Goal: Task Accomplishment & Management: Manage account settings

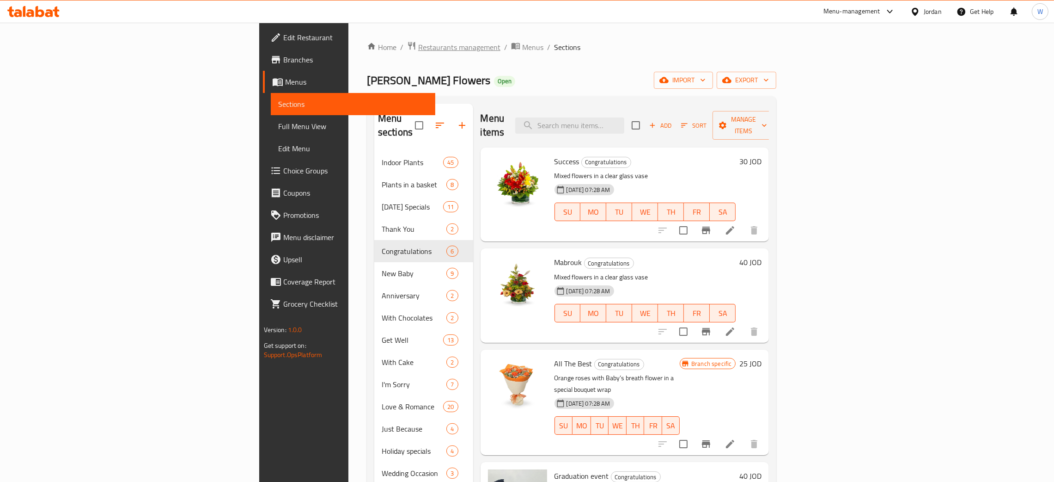
click at [418, 45] on span "Restaurants management" at bounding box center [459, 47] width 82 height 11
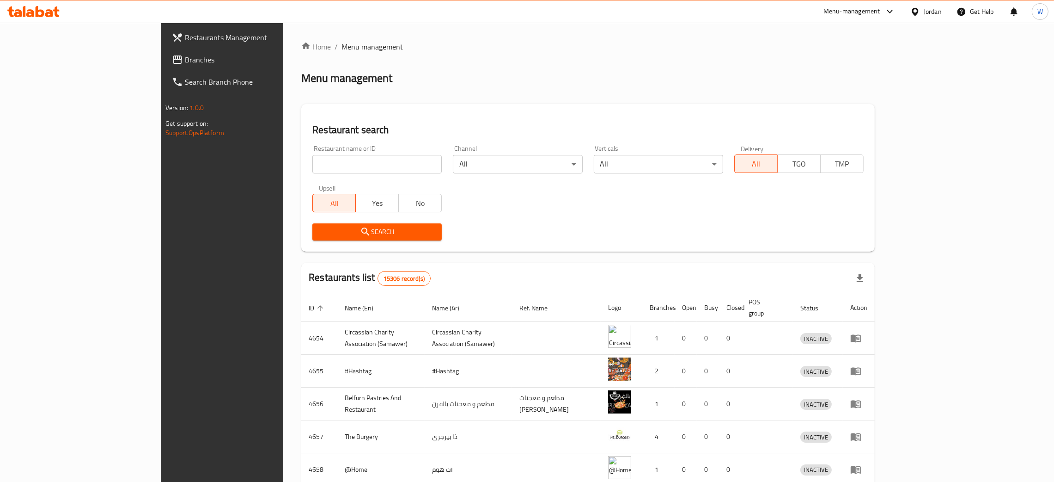
click at [349, 162] on input "search" at bounding box center [376, 164] width 129 height 18
type input "zajel"
click button "Search" at bounding box center [376, 231] width 129 height 17
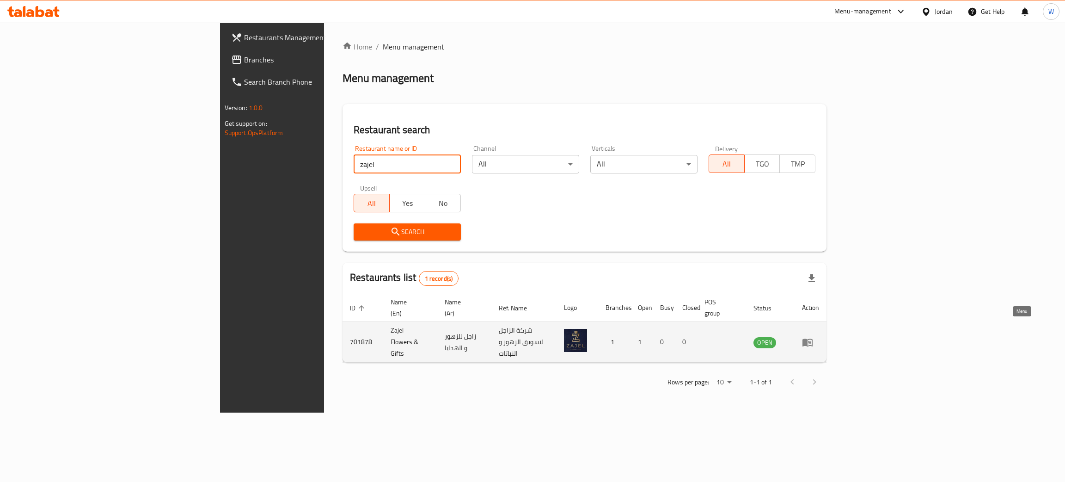
click at [813, 336] on icon "enhanced table" at bounding box center [807, 341] width 11 height 11
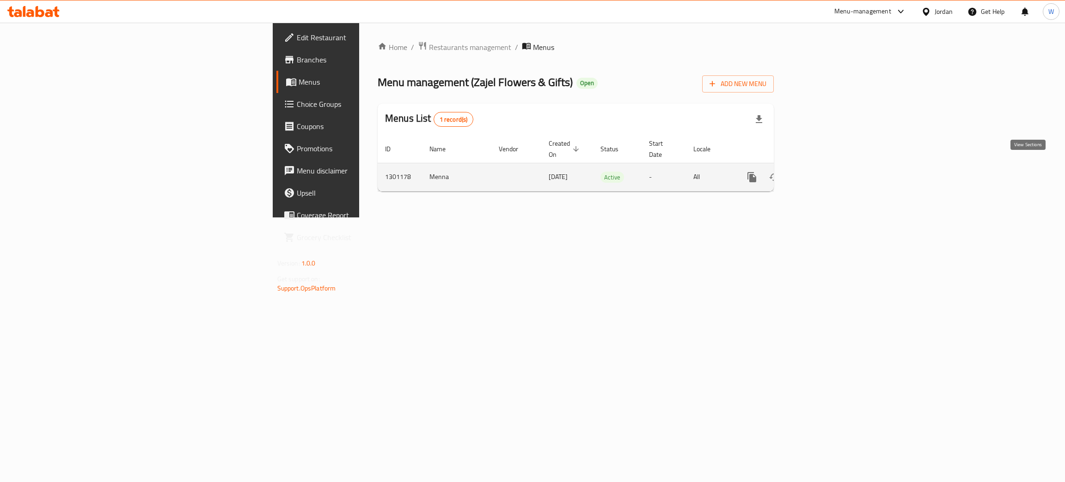
click at [824, 171] on icon "enhanced table" at bounding box center [818, 176] width 11 height 11
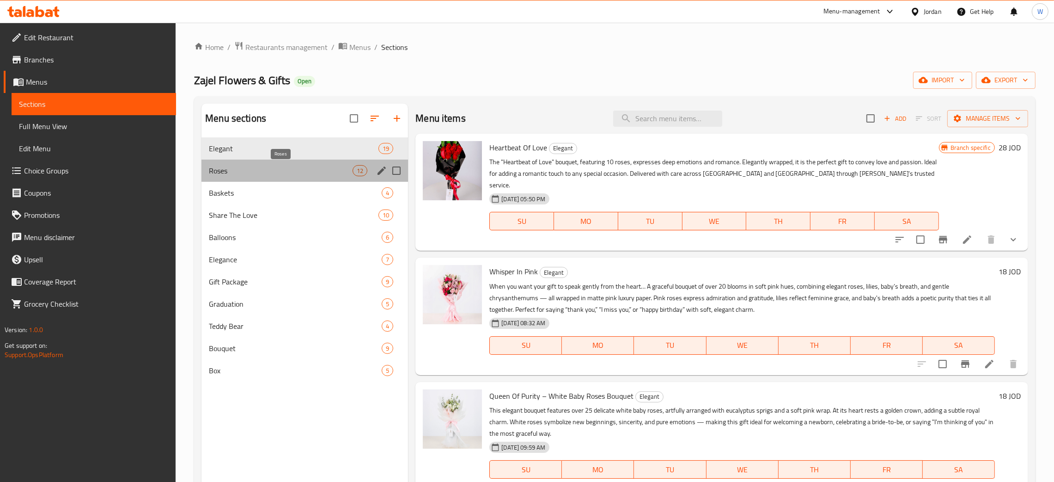
click at [301, 165] on span "Roses" at bounding box center [281, 170] width 144 height 11
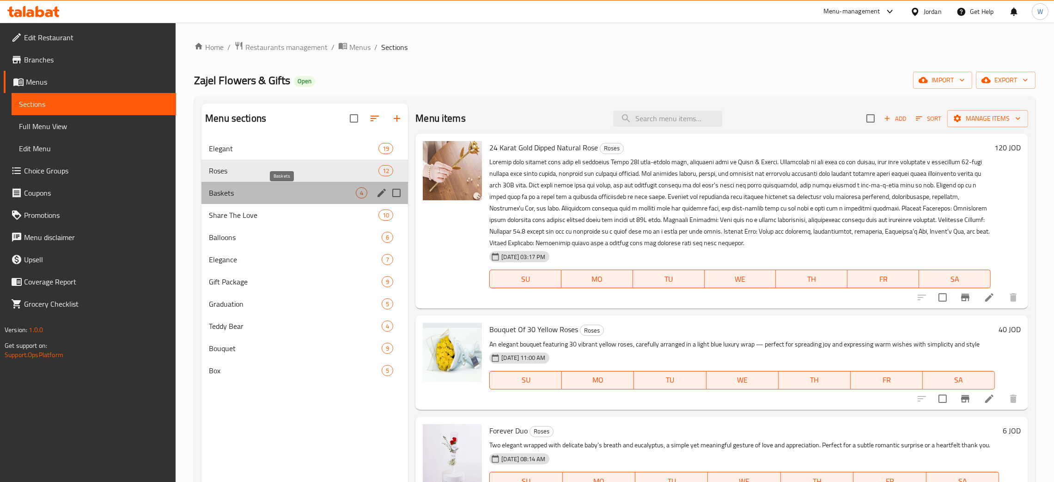
click at [289, 196] on span "Baskets" at bounding box center [282, 192] width 147 height 11
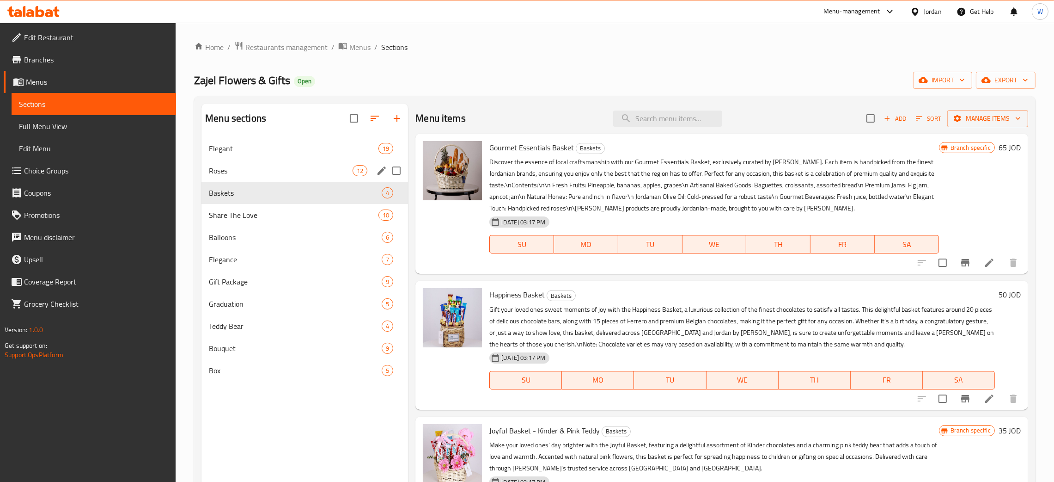
click at [281, 168] on span "Roses" at bounding box center [281, 170] width 144 height 11
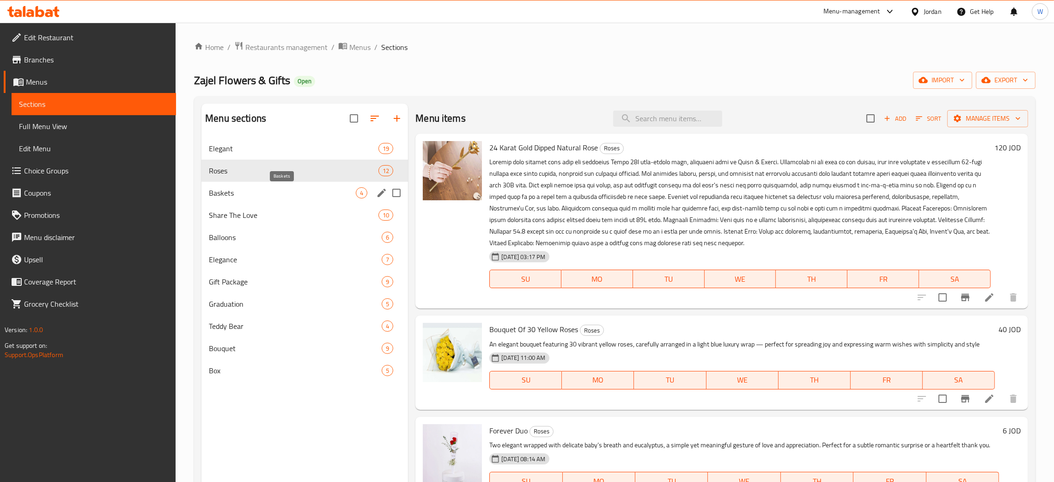
click at [283, 195] on span "Baskets" at bounding box center [282, 192] width 147 height 11
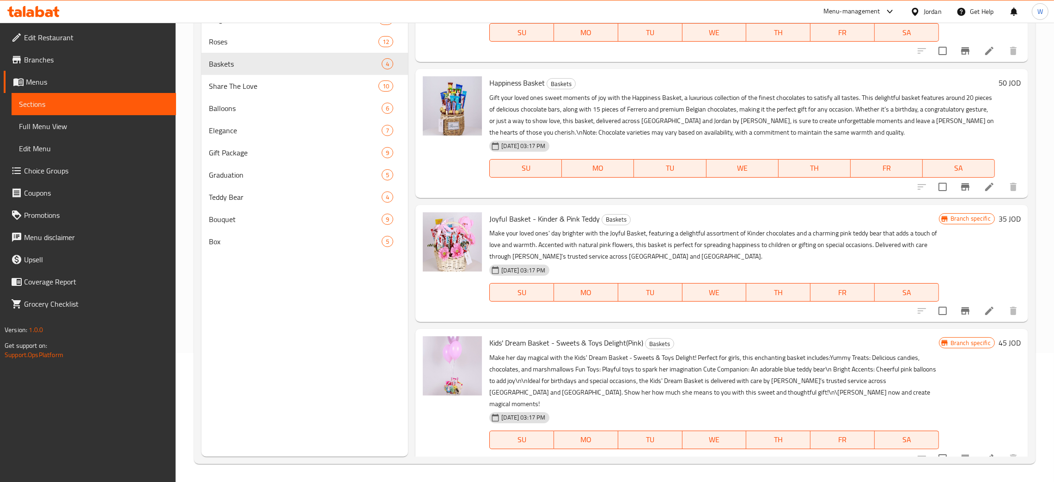
scroll to position [130, 0]
click at [262, 81] on span "Share The Love" at bounding box center [281, 85] width 144 height 11
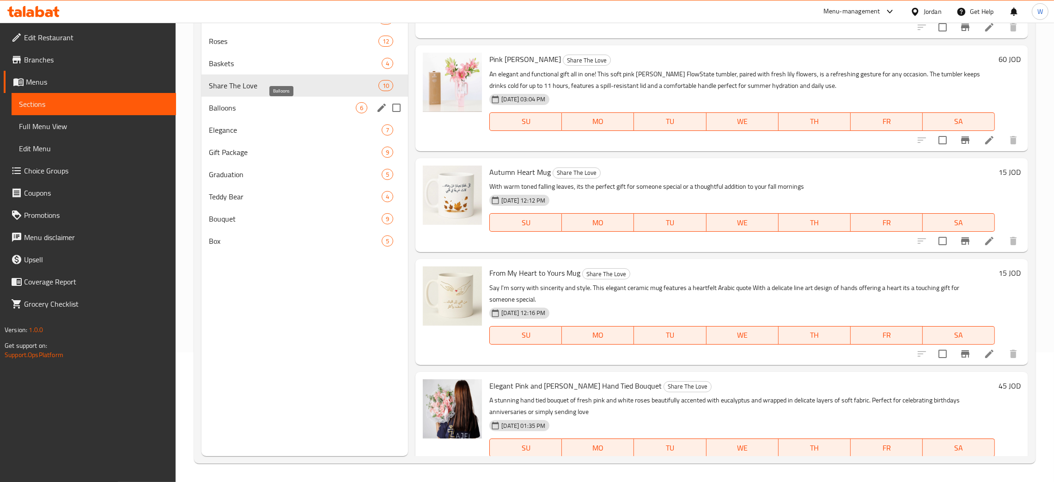
click at [273, 111] on span "Balloons" at bounding box center [282, 107] width 147 height 11
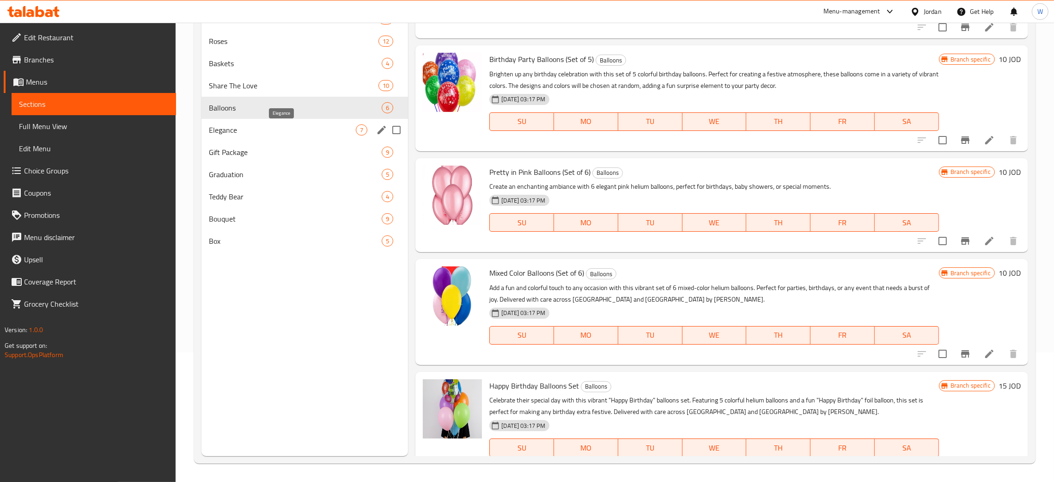
click at [306, 132] on span "Elegance" at bounding box center [282, 129] width 147 height 11
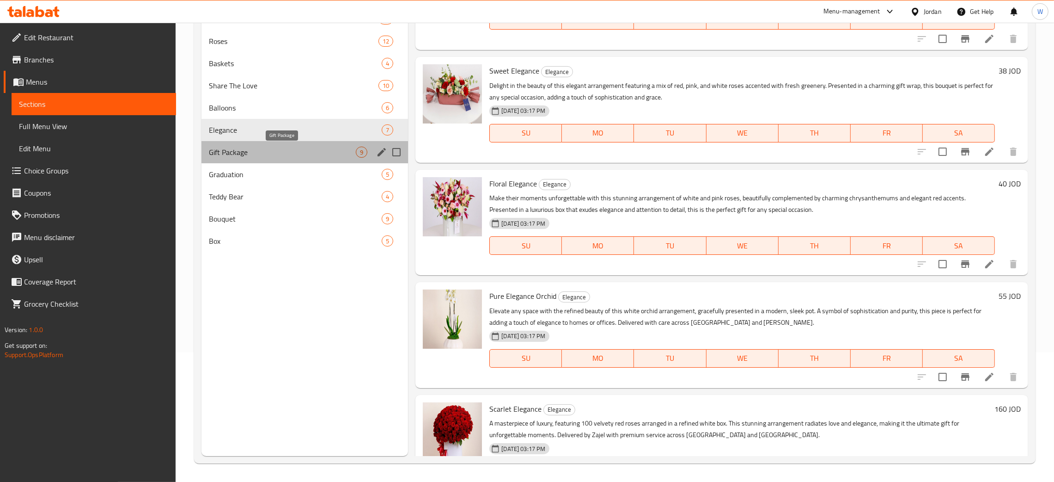
click at [301, 149] on span "Gift Package" at bounding box center [282, 152] width 147 height 11
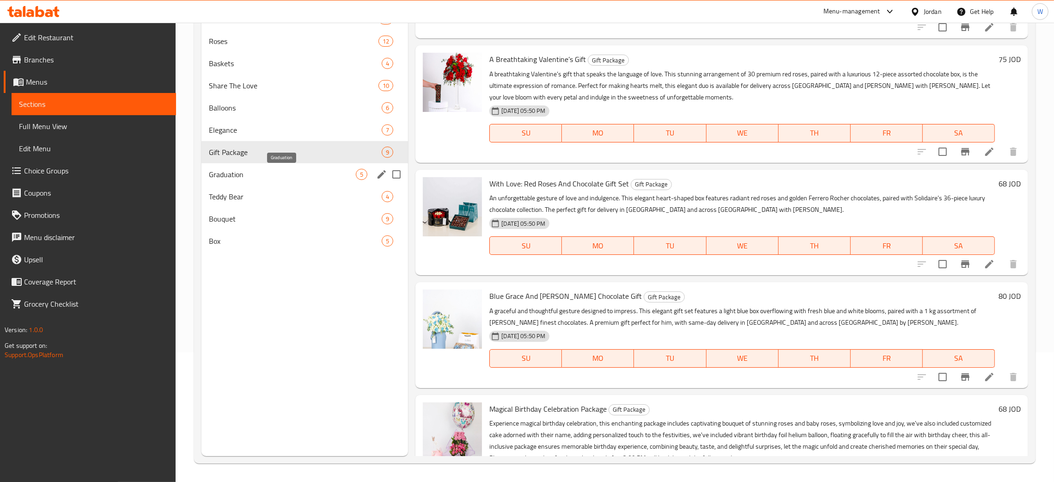
click at [285, 171] on span "Graduation" at bounding box center [282, 174] width 147 height 11
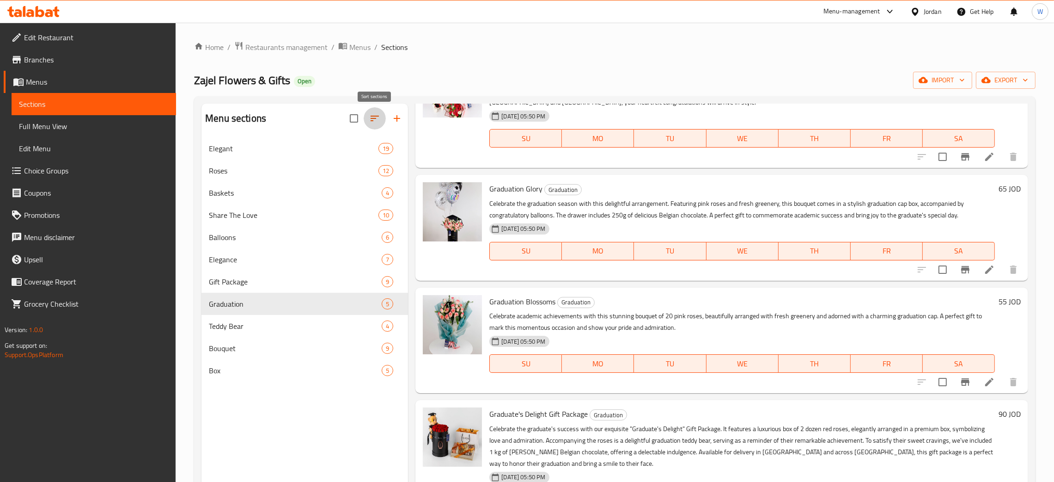
click at [371, 118] on icon "button" at bounding box center [374, 118] width 11 height 11
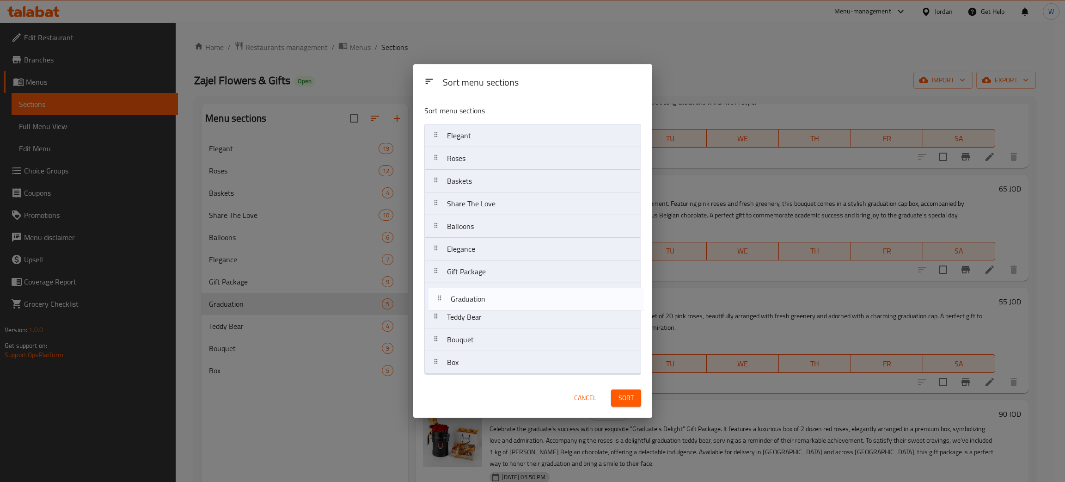
click at [513, 295] on nav "Elegant Roses Baskets Share The Love Balloons Elegance Gift Package Graduation …" at bounding box center [532, 249] width 217 height 250
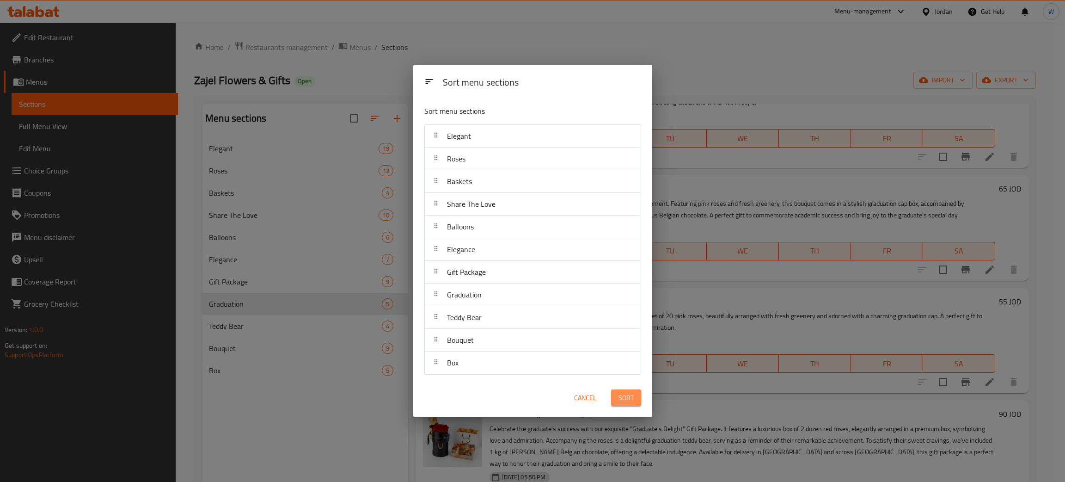
click at [622, 397] on span "Sort" at bounding box center [625, 398] width 15 height 12
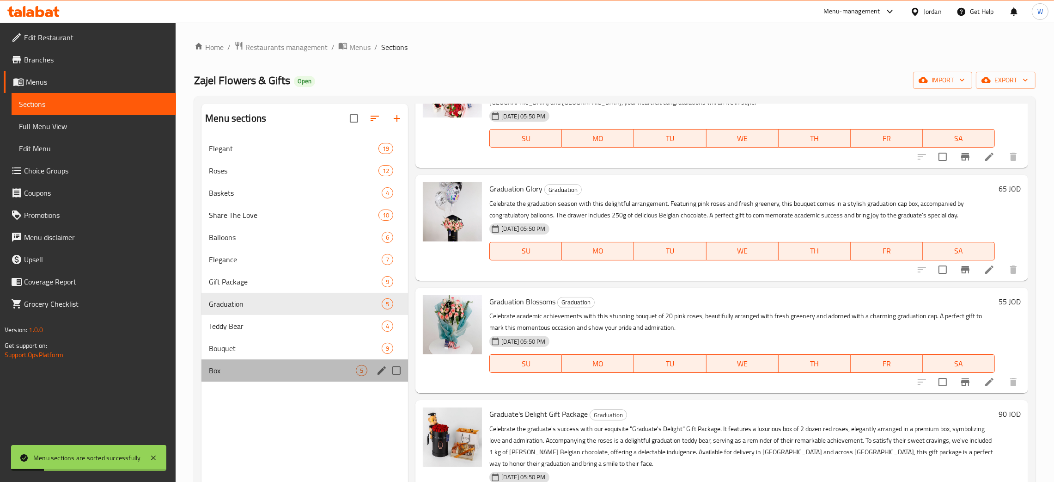
click at [305, 363] on div "Box 5" at bounding box center [305, 370] width 207 height 22
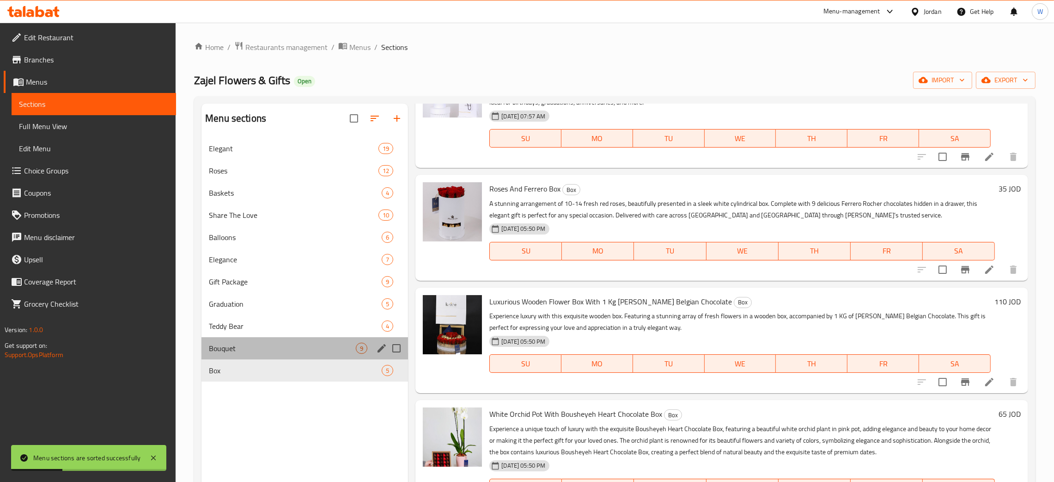
click at [304, 341] on div "Bouquet 9" at bounding box center [305, 348] width 207 height 22
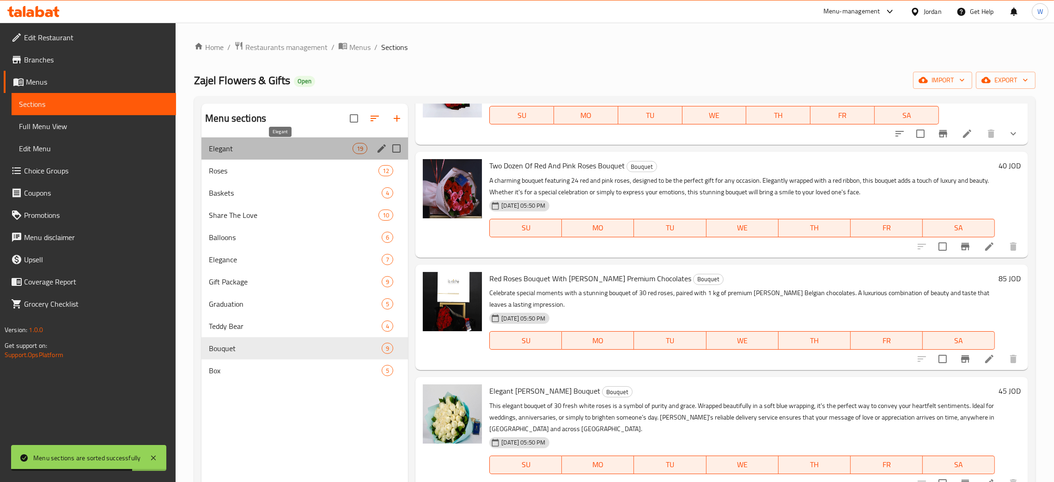
click at [253, 151] on span "Elegant" at bounding box center [281, 148] width 144 height 11
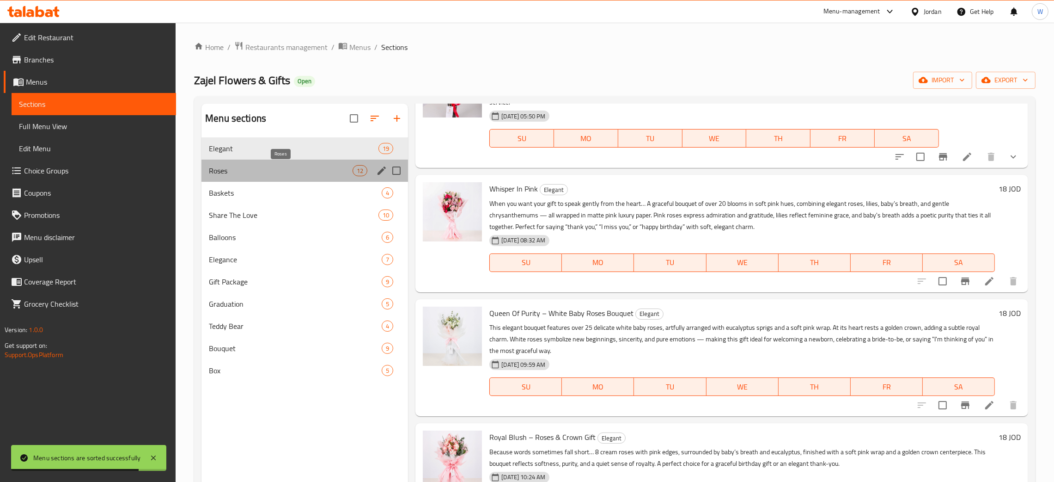
click at [250, 171] on span "Roses" at bounding box center [281, 170] width 144 height 11
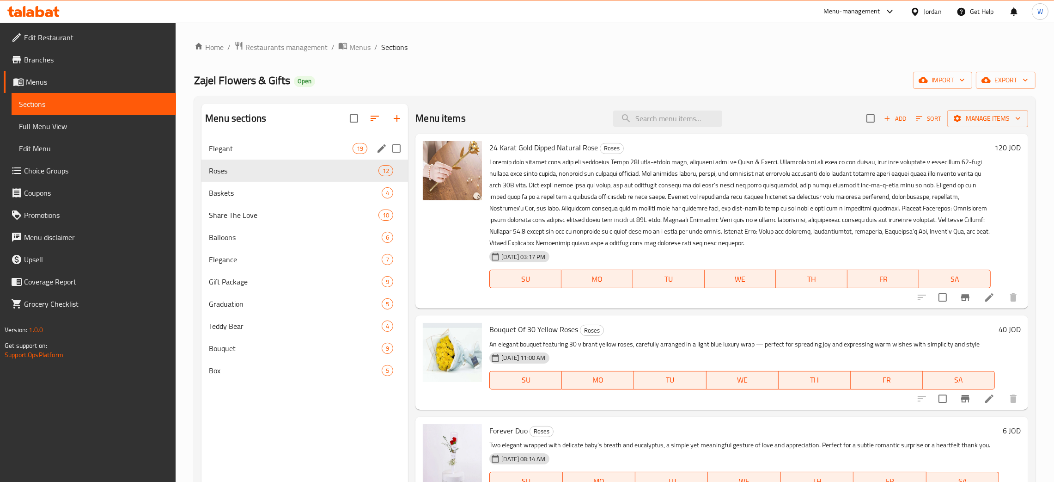
click at [317, 155] on div "Elegant 19" at bounding box center [305, 148] width 207 height 22
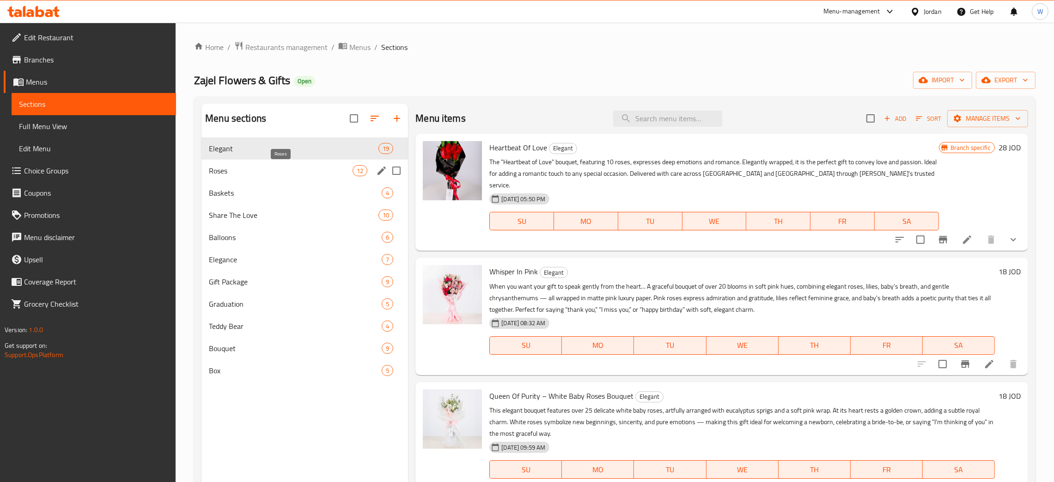
click at [244, 165] on span "Roses" at bounding box center [281, 170] width 144 height 11
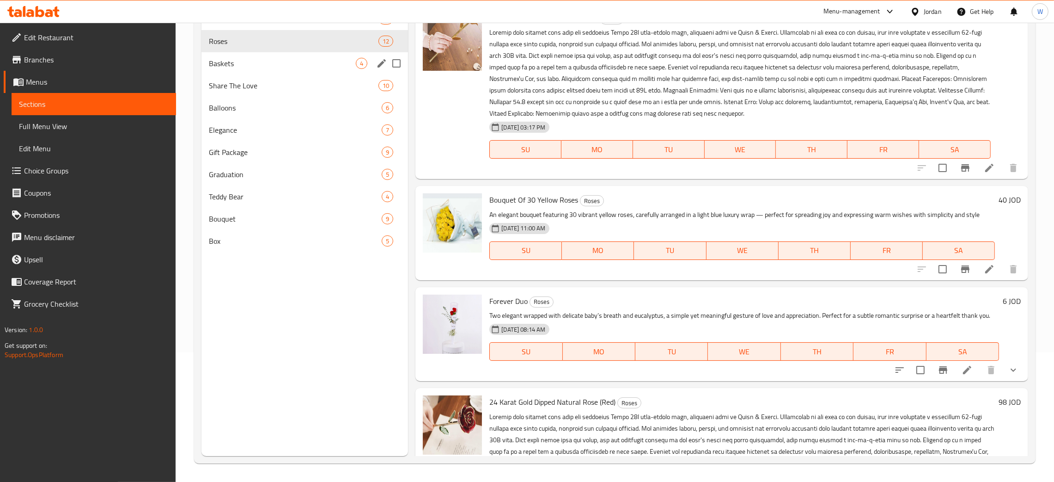
click at [266, 63] on span "Baskets" at bounding box center [282, 63] width 147 height 11
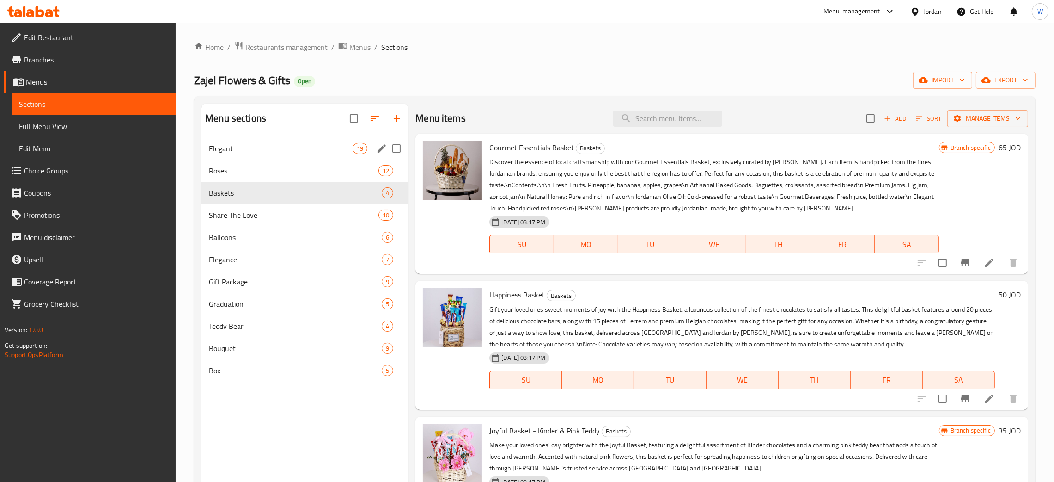
click at [321, 155] on div "Elegant 19" at bounding box center [305, 148] width 207 height 22
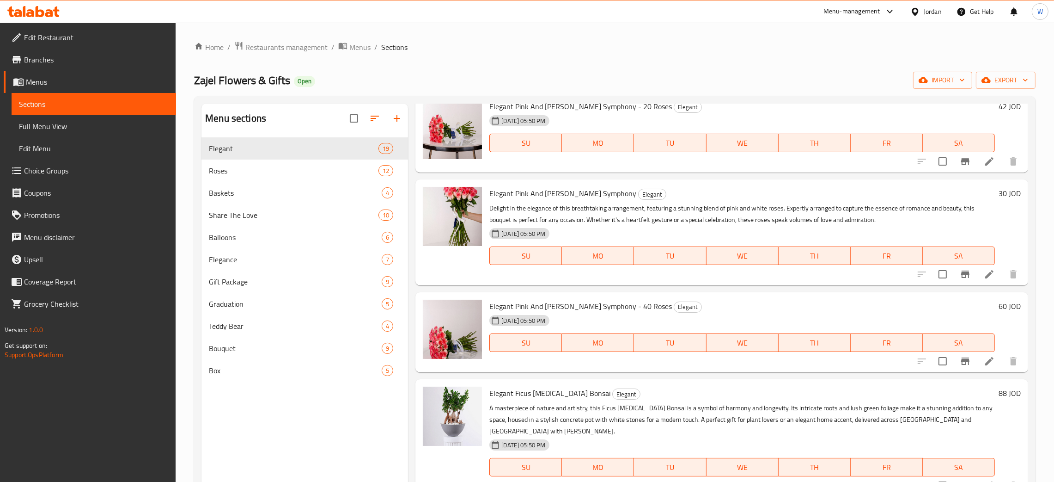
scroll to position [1357, 0]
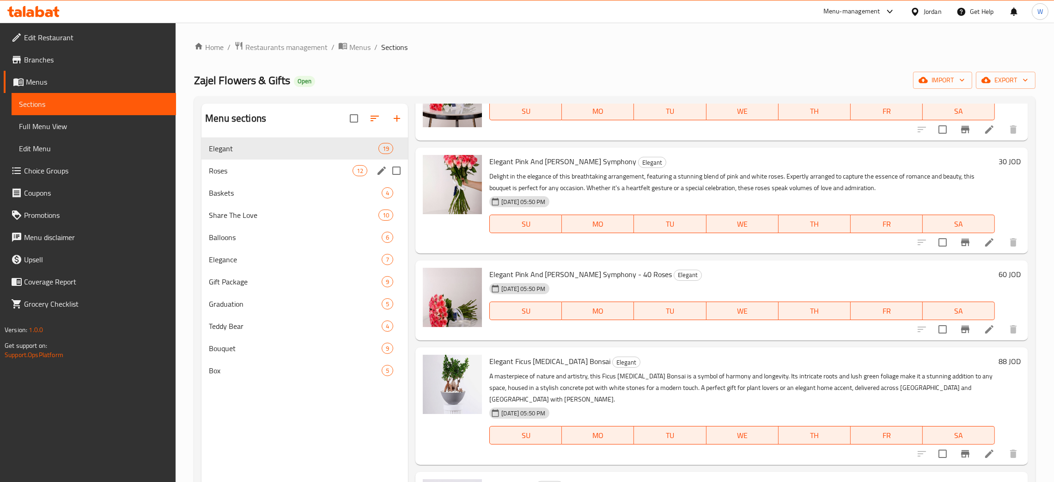
click at [258, 169] on span "Roses" at bounding box center [281, 170] width 144 height 11
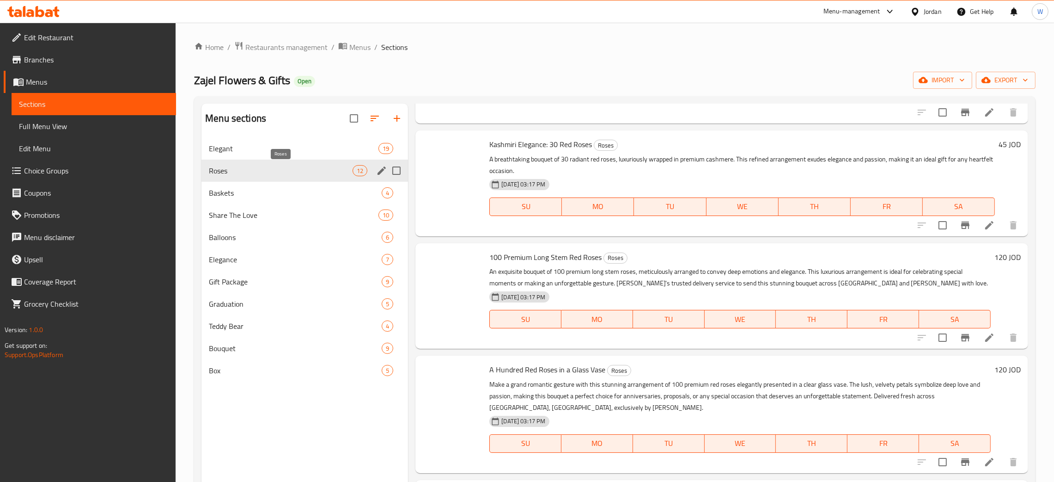
scroll to position [1041, 0]
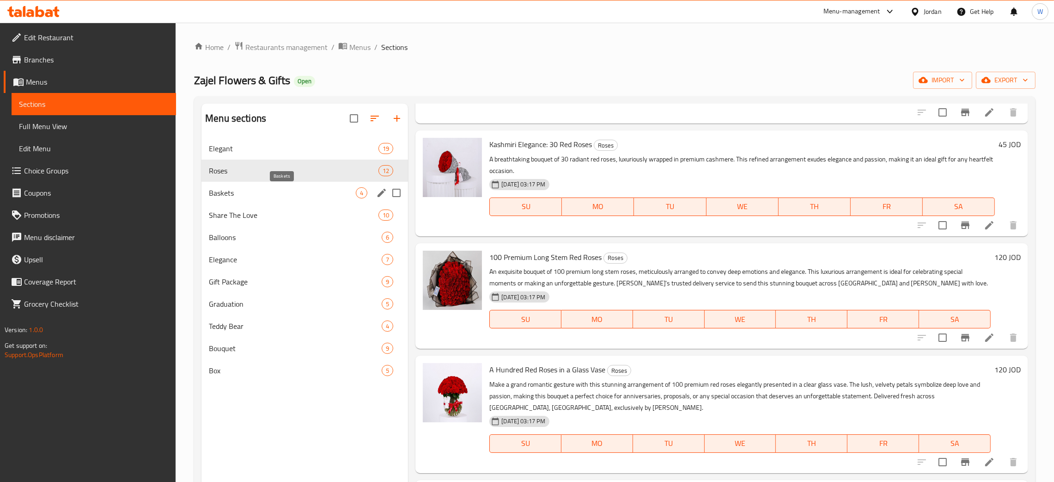
click at [260, 199] on div "Baskets 4" at bounding box center [305, 193] width 207 height 22
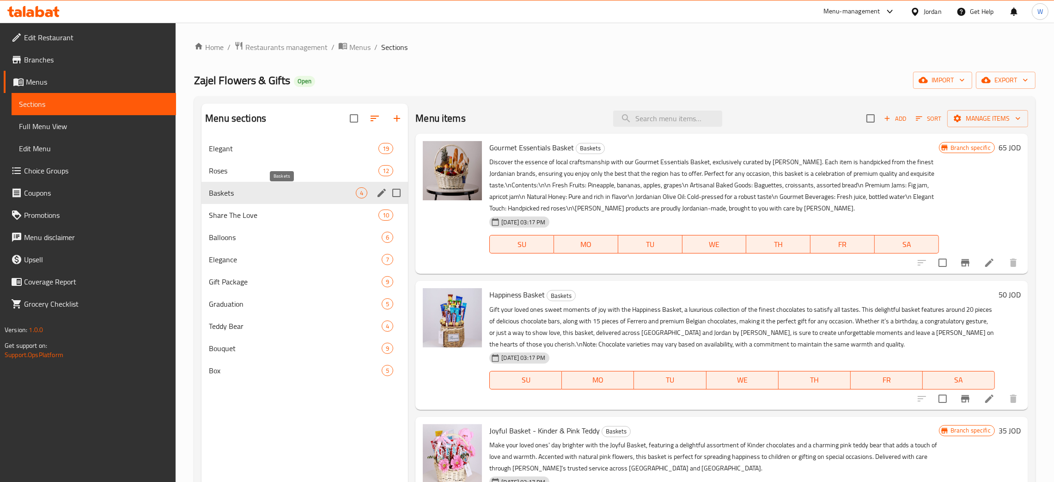
click at [260, 209] on span "Share The Love" at bounding box center [294, 214] width 170 height 11
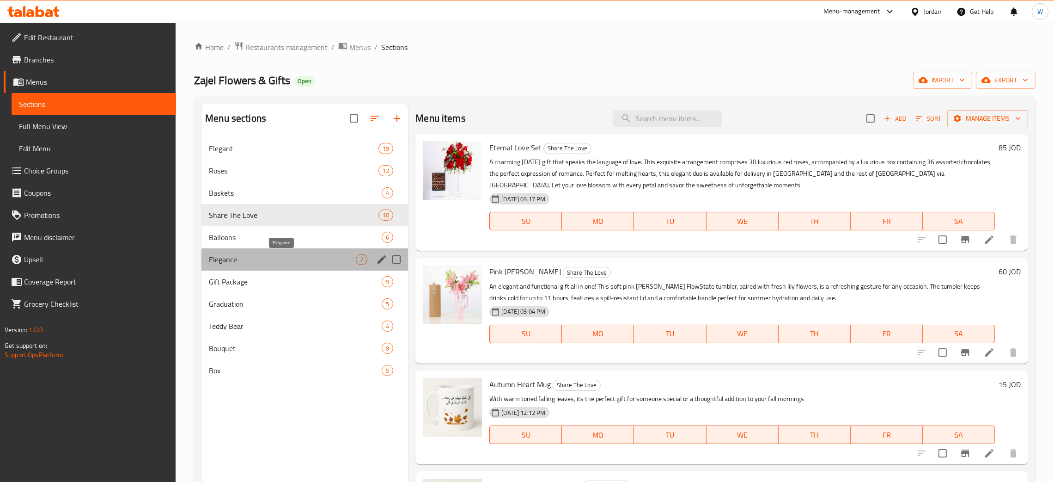
click at [257, 259] on span "Elegance" at bounding box center [282, 259] width 147 height 11
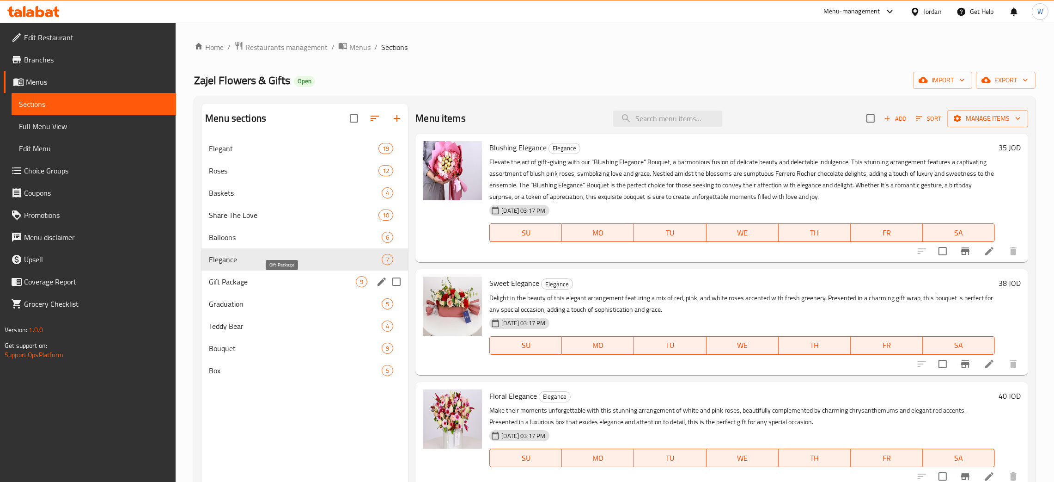
click at [277, 279] on span "Gift Package" at bounding box center [282, 281] width 147 height 11
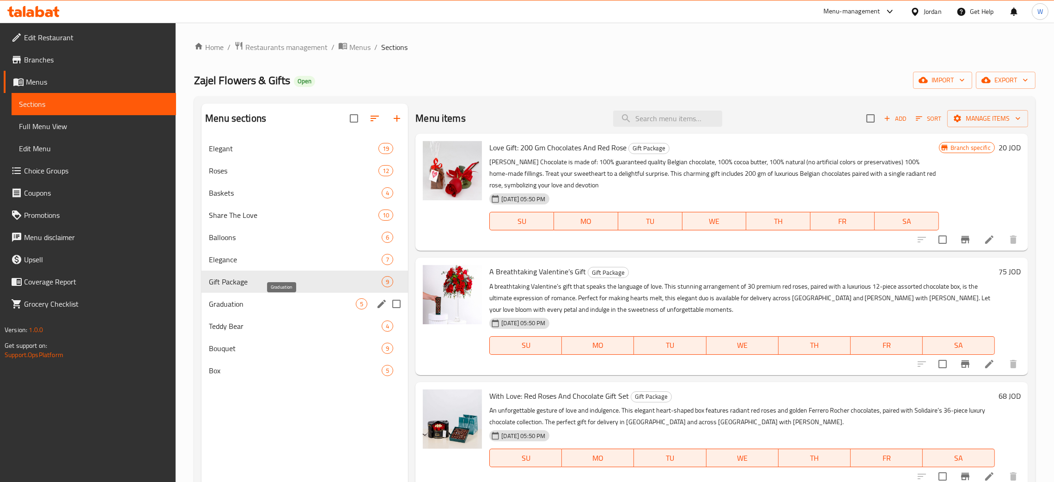
click at [280, 301] on span "Graduation" at bounding box center [282, 303] width 147 height 11
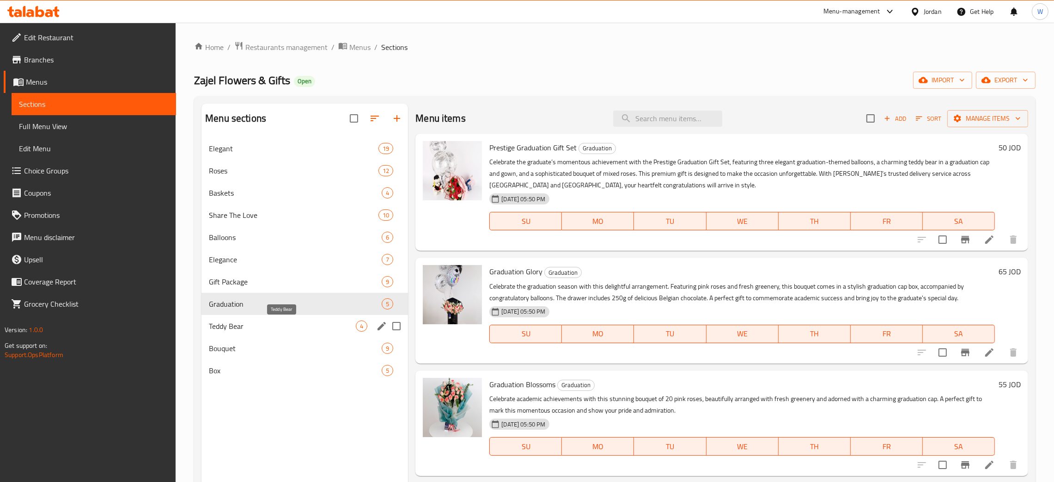
click at [302, 328] on span "Teddy Bear" at bounding box center [282, 325] width 147 height 11
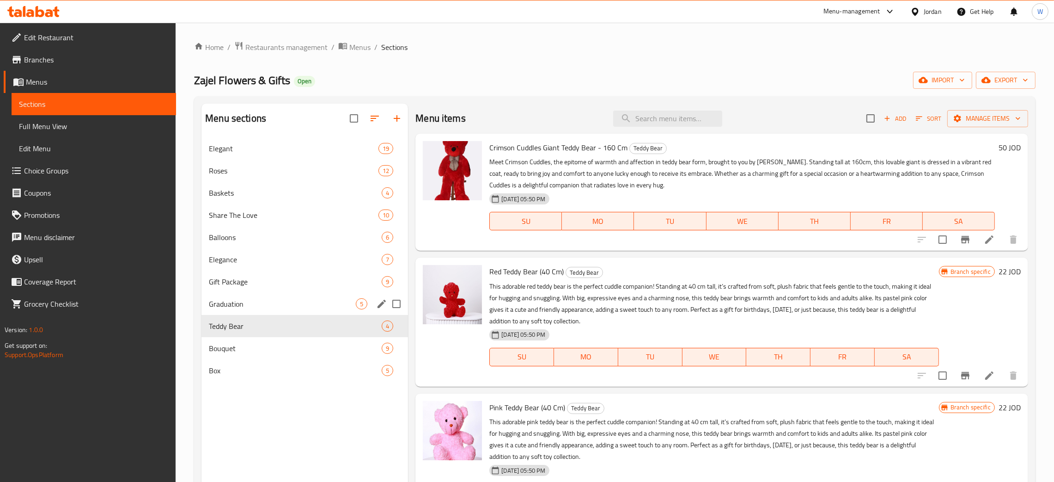
click at [276, 293] on div "Graduation 5" at bounding box center [305, 304] width 207 height 22
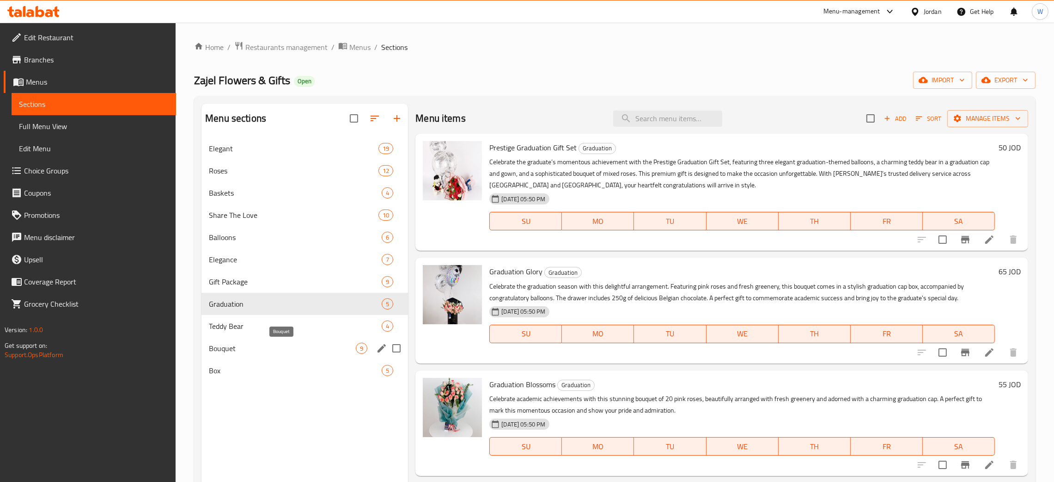
click at [282, 348] on span "Bouquet" at bounding box center [282, 347] width 147 height 11
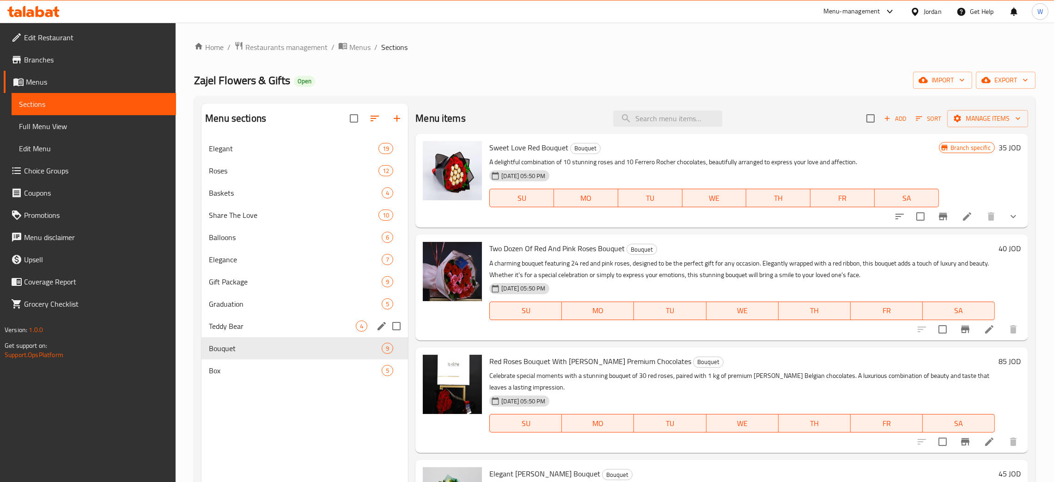
click at [285, 334] on div "Teddy Bear 4" at bounding box center [305, 326] width 207 height 22
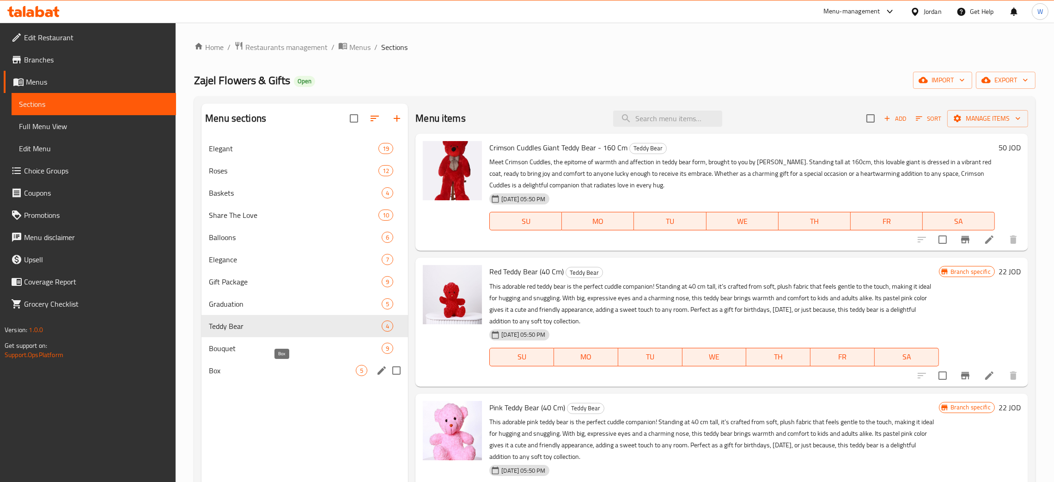
click at [294, 368] on span "Box" at bounding box center [282, 370] width 147 height 11
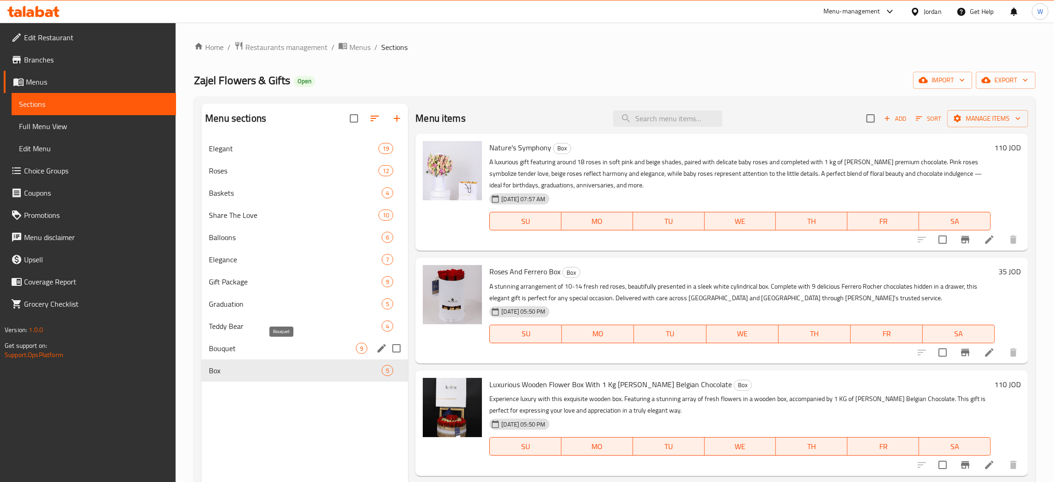
click at [292, 347] on span "Bouquet" at bounding box center [282, 347] width 147 height 11
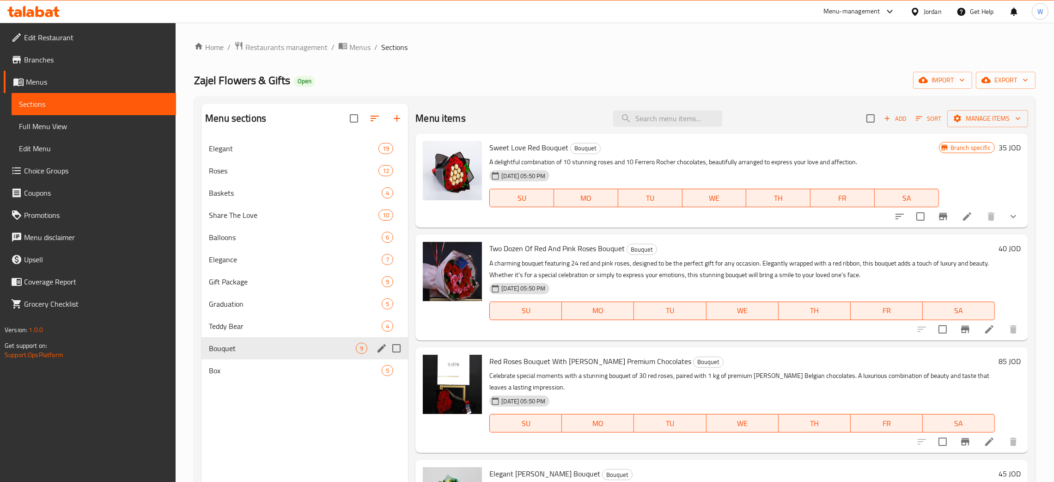
click at [293, 311] on div "Graduation 5" at bounding box center [305, 304] width 207 height 22
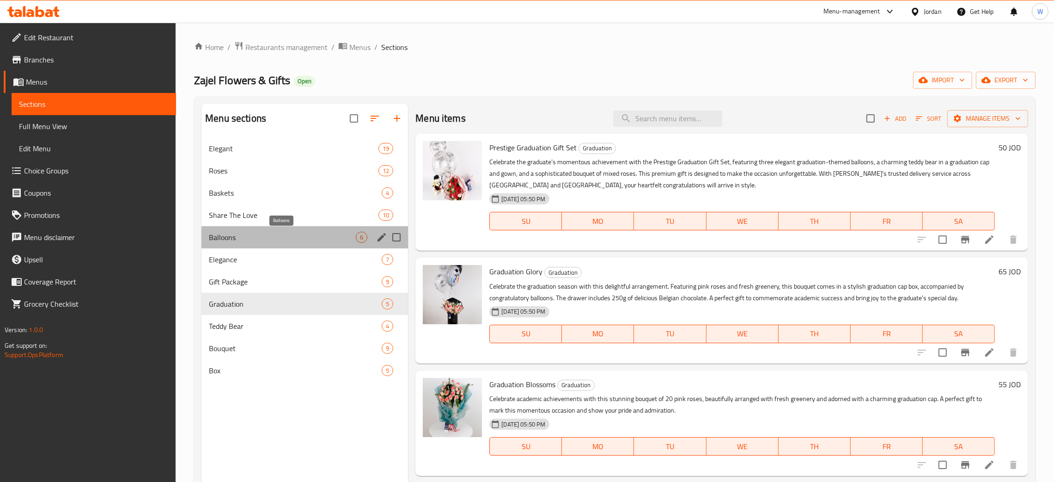
click at [289, 239] on span "Balloons" at bounding box center [282, 237] width 147 height 11
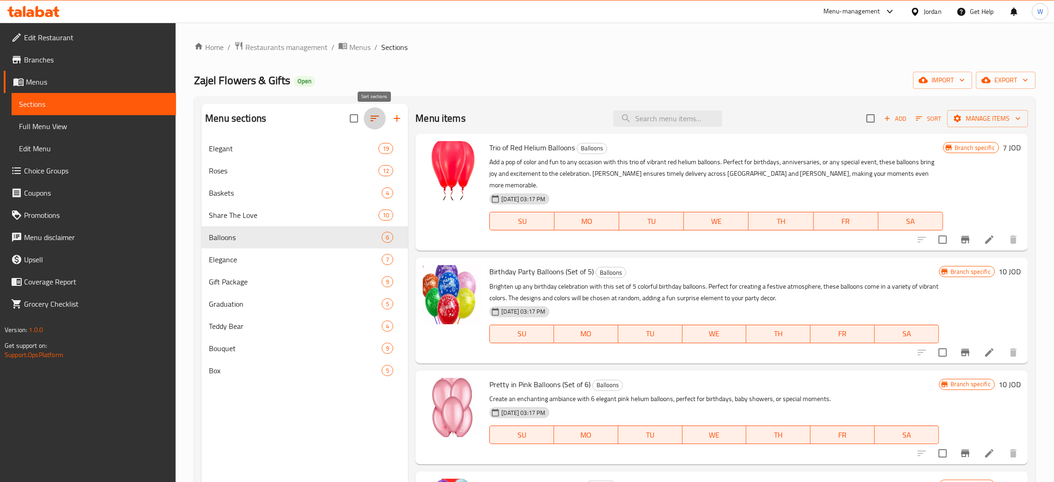
click at [373, 110] on button "button" at bounding box center [375, 118] width 22 height 22
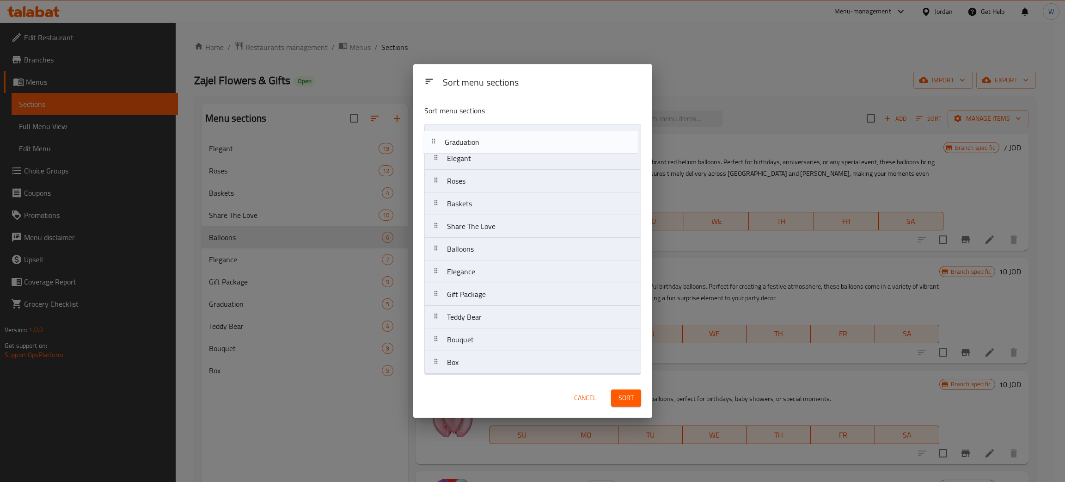
drag, startPoint x: 498, startPoint y: 298, endPoint x: 495, endPoint y: 137, distance: 160.8
click at [495, 137] on nav "Elegant Roses Baskets Share The Love Balloons Elegance Gift Package Graduation …" at bounding box center [532, 249] width 217 height 250
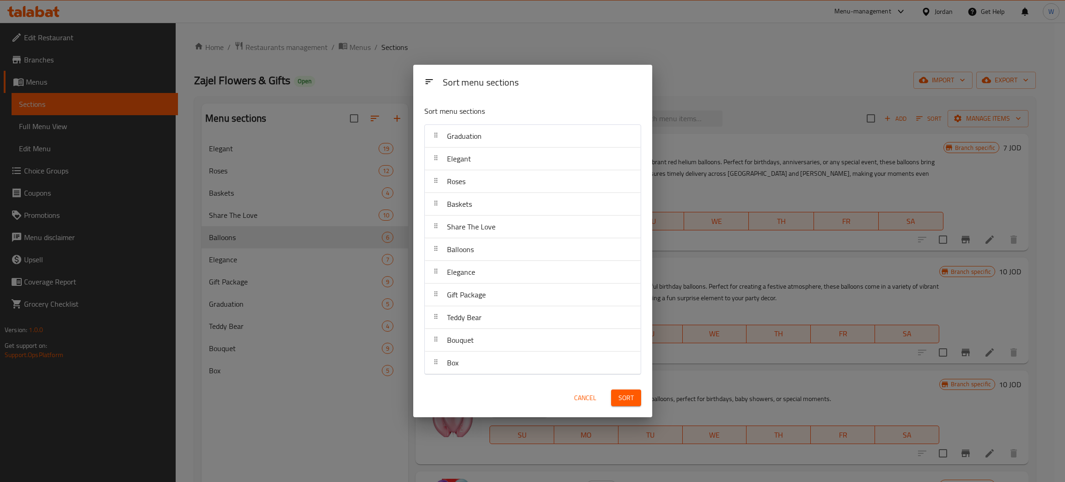
click at [633, 398] on span "Sort" at bounding box center [625, 398] width 15 height 12
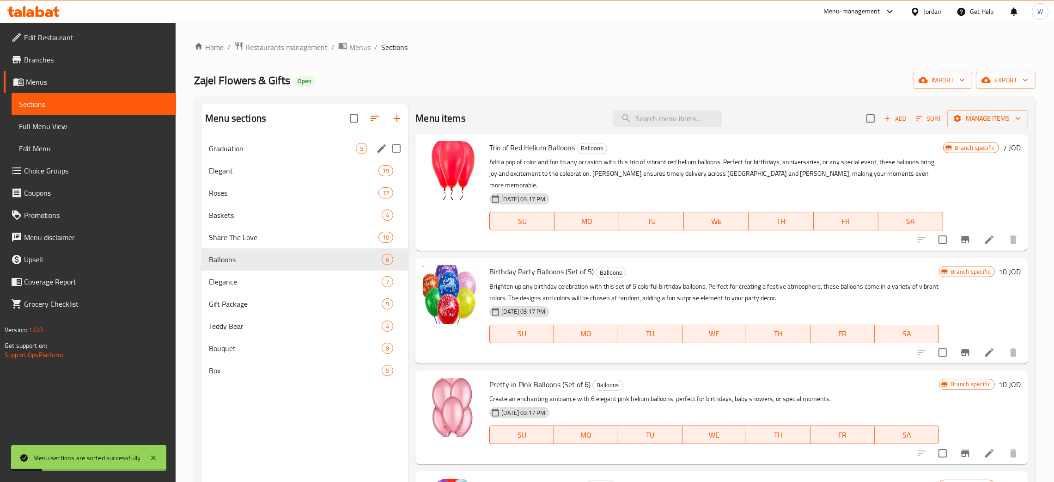
click at [318, 151] on span "Graduation" at bounding box center [282, 148] width 147 height 11
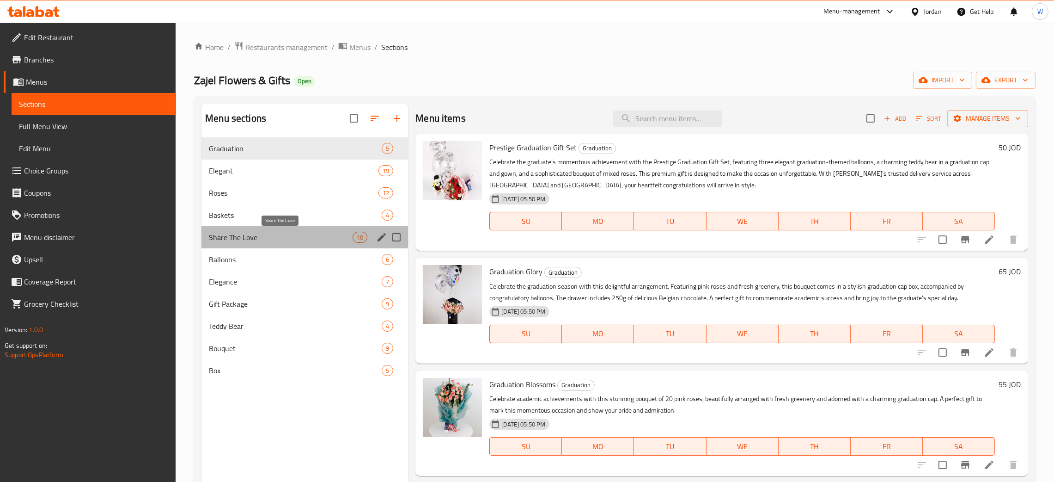
click at [282, 236] on span "Share The Love" at bounding box center [281, 237] width 144 height 11
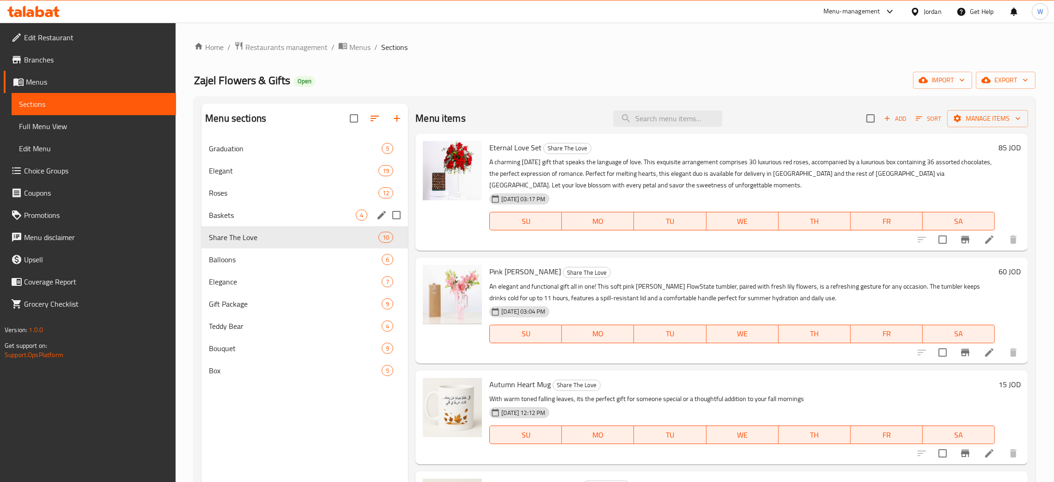
click at [270, 215] on span "Baskets" at bounding box center [282, 214] width 147 height 11
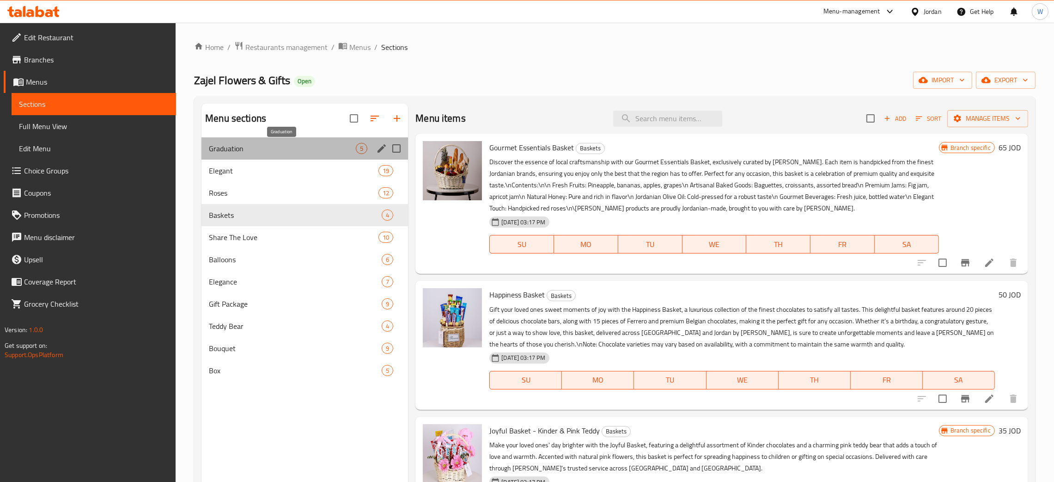
click at [226, 147] on span "Graduation" at bounding box center [282, 148] width 147 height 11
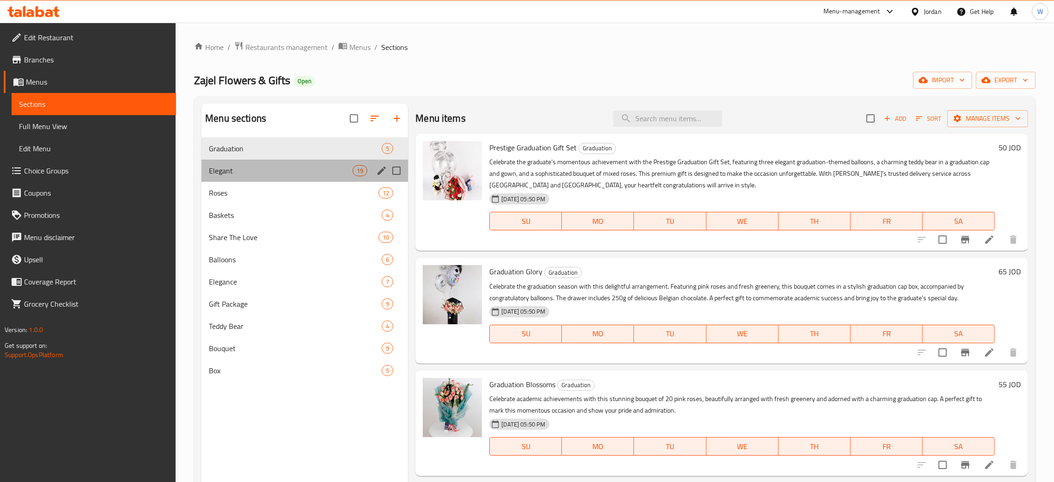
click at [227, 161] on div "Elegant 19" at bounding box center [305, 170] width 207 height 22
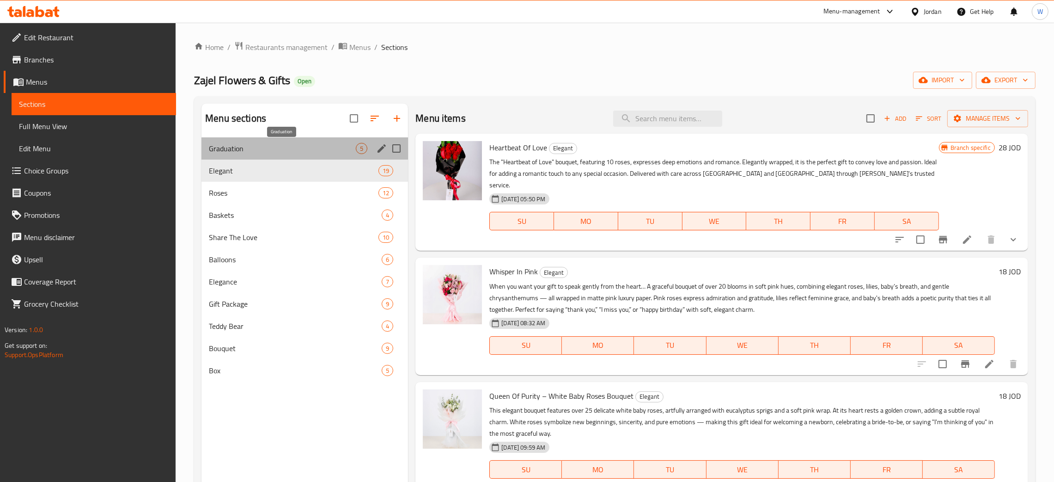
click at [248, 147] on span "Graduation" at bounding box center [282, 148] width 147 height 11
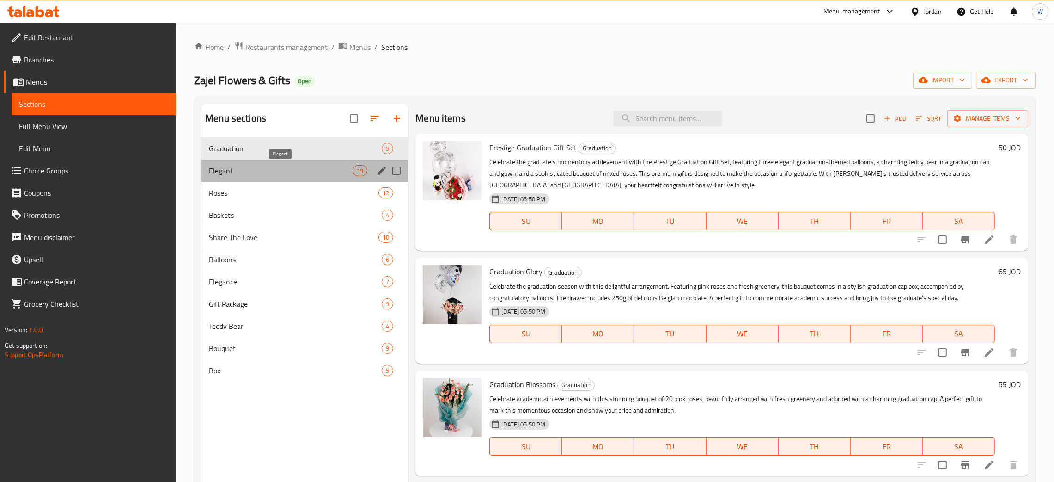
click at [329, 176] on span "Elegant" at bounding box center [281, 170] width 144 height 11
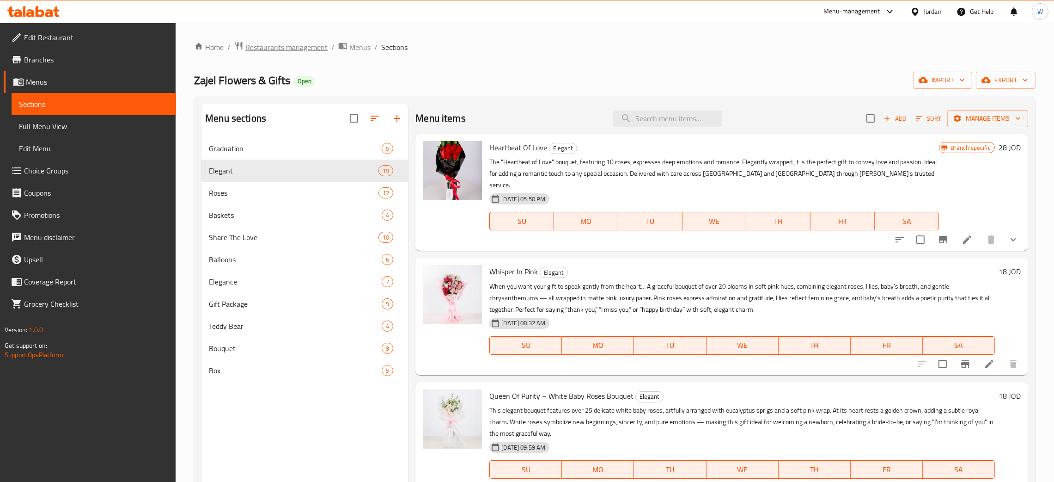
click at [280, 51] on span "Restaurants management" at bounding box center [286, 47] width 82 height 11
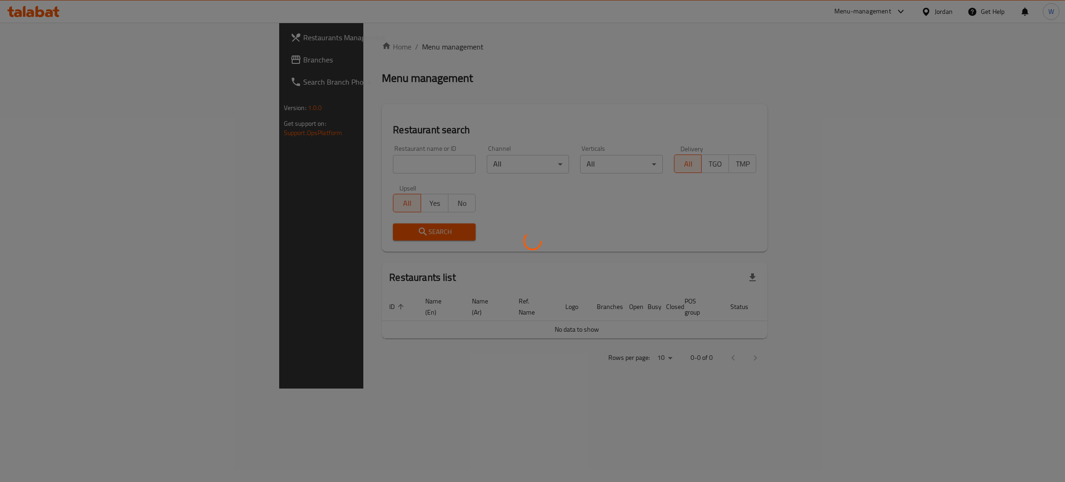
click at [311, 164] on div at bounding box center [532, 241] width 1065 height 482
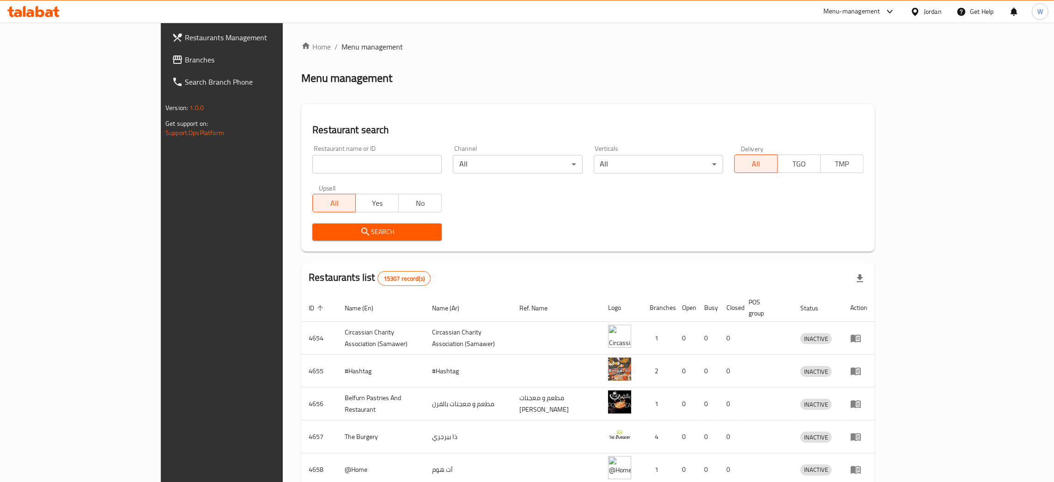
click at [312, 164] on input "search" at bounding box center [376, 164] width 129 height 18
type input "ح"
click at [351, 232] on span "Search" at bounding box center [377, 232] width 115 height 12
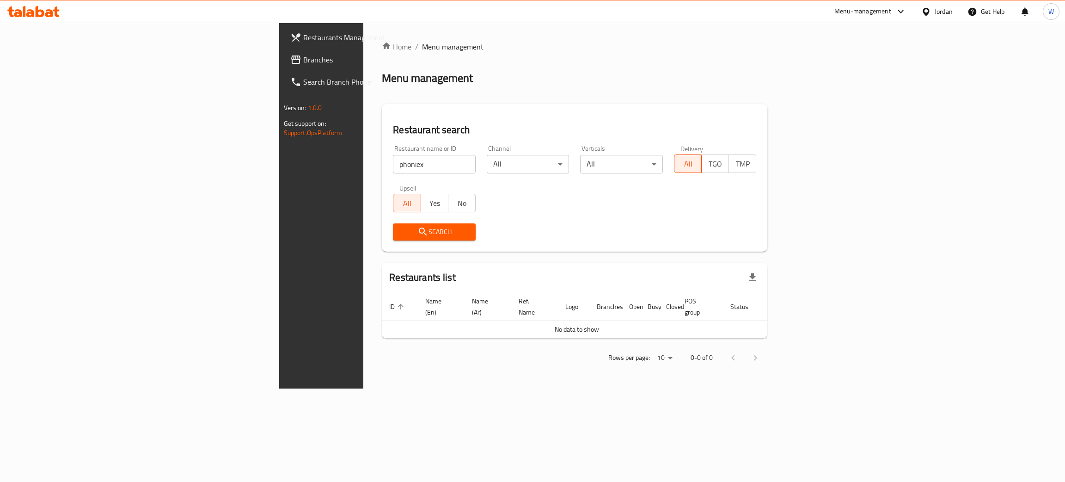
click at [393, 165] on input "phoniex" at bounding box center [434, 164] width 83 height 18
click button "Search" at bounding box center [434, 231] width 83 height 17
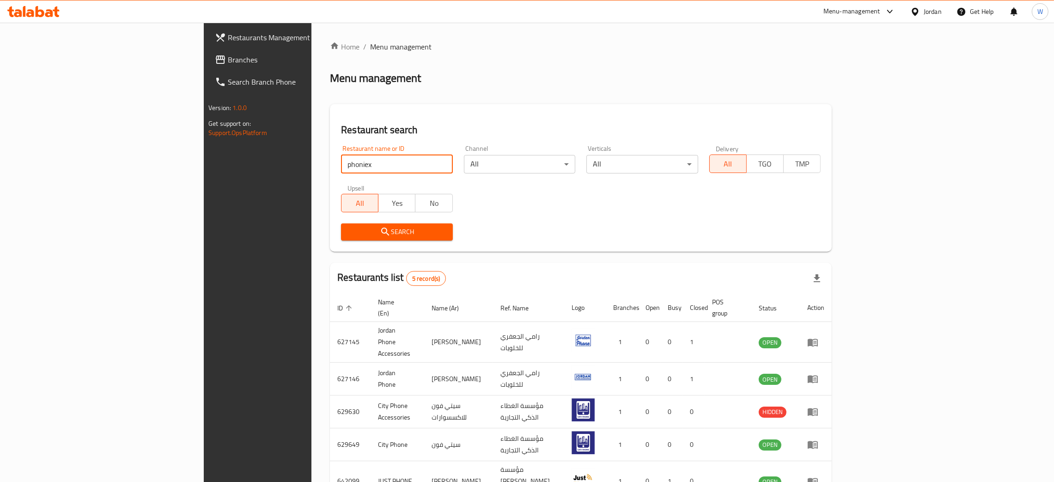
click button "Search" at bounding box center [396, 231] width 111 height 17
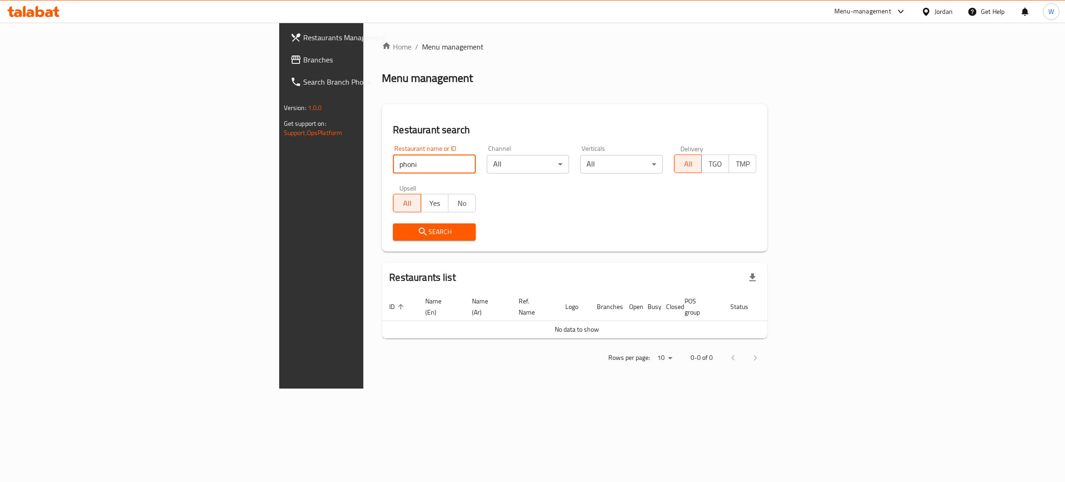
type input "phonix"
click at [400, 235] on span "Search" at bounding box center [434, 232] width 68 height 12
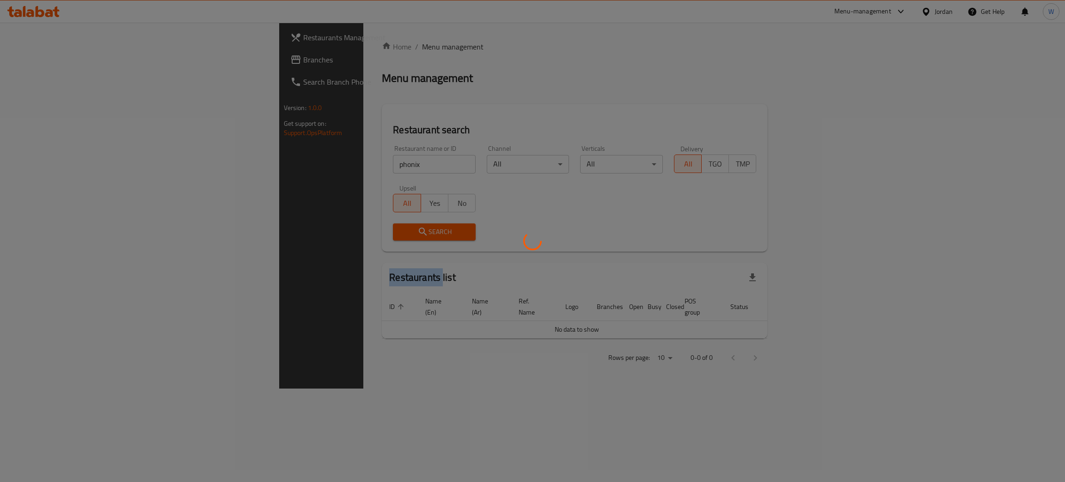
click at [326, 235] on div at bounding box center [532, 241] width 1065 height 482
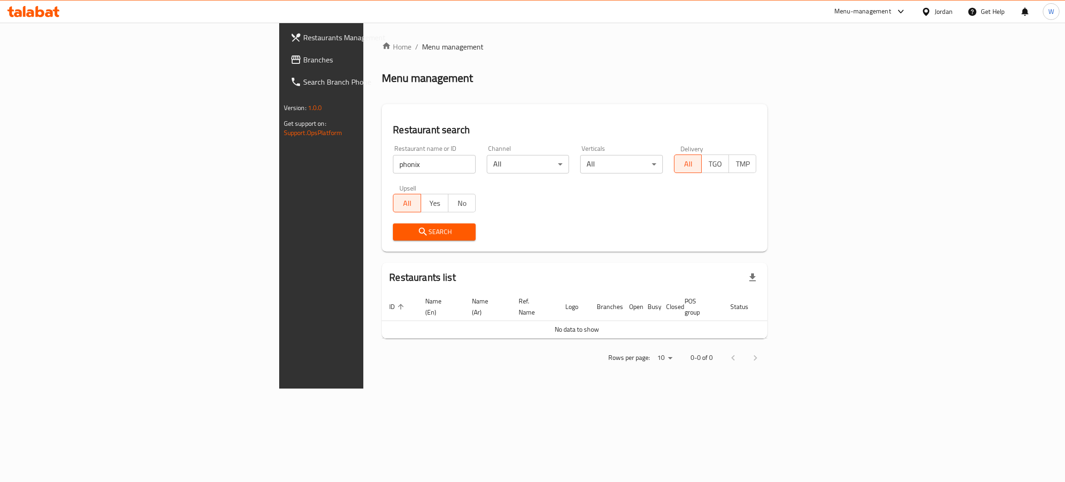
drag, startPoint x: 260, startPoint y: 165, endPoint x: 130, endPoint y: 159, distance: 130.0
click at [279, 158] on div "Restaurants Management Branches Search Branch Phone Version: 1.0.0 Get support …" at bounding box center [532, 206] width 507 height 366
type input "جولي"
click button "Search" at bounding box center [434, 231] width 83 height 17
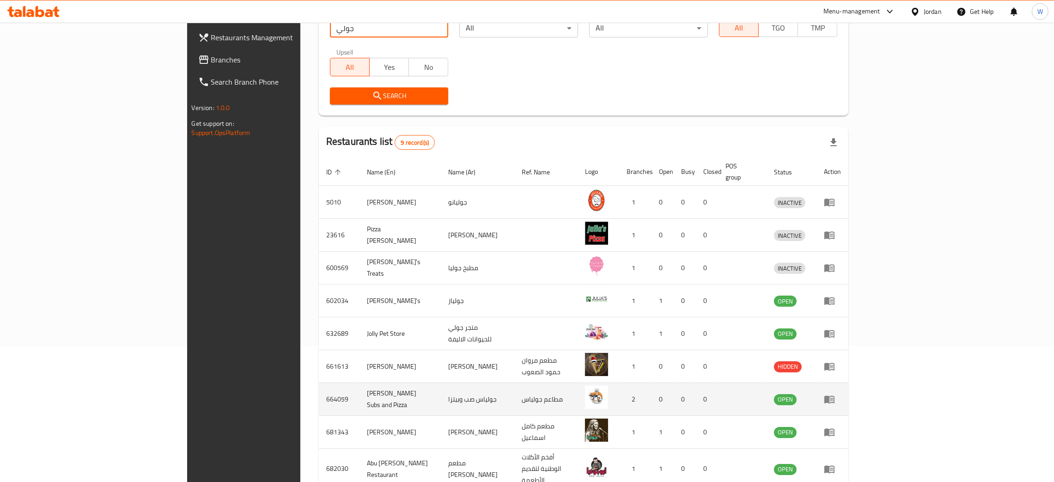
scroll to position [139, 0]
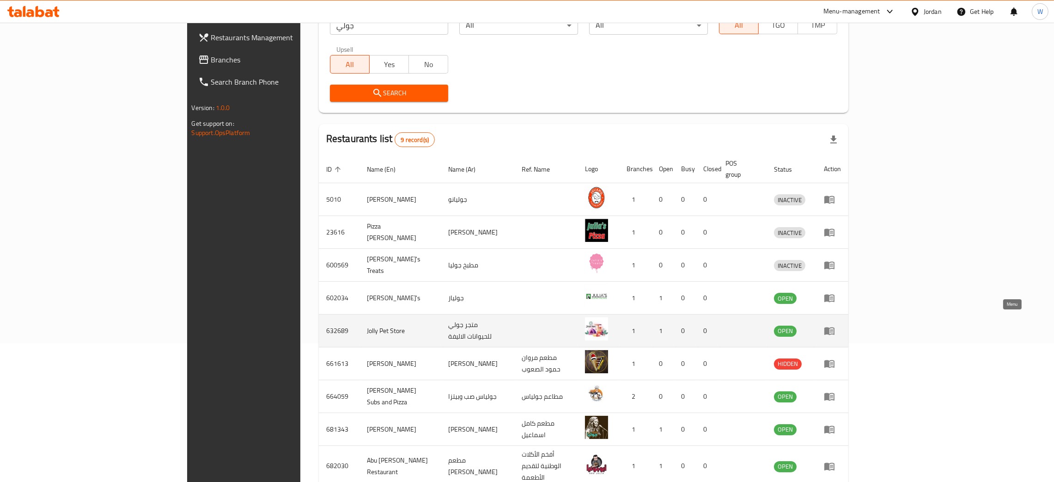
click at [833, 329] on icon "enhanced table" at bounding box center [831, 331] width 3 height 4
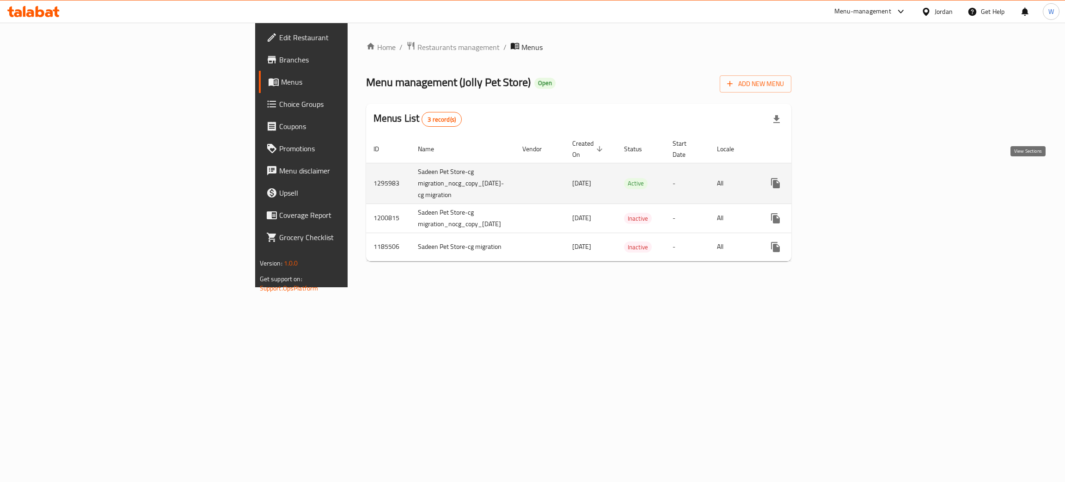
click at [846, 179] on icon "enhanced table" at bounding box center [842, 183] width 8 height 8
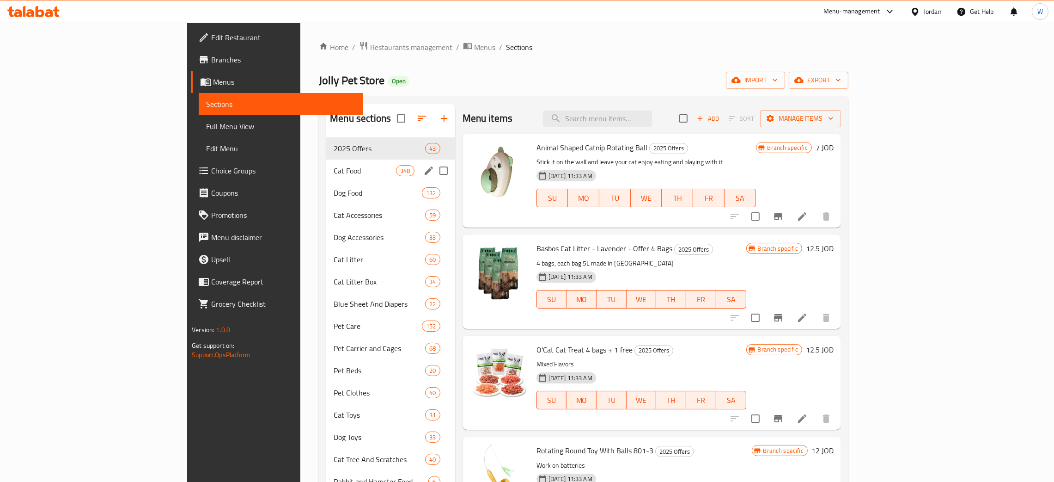
click at [326, 165] on div "Cat Food 348" at bounding box center [390, 170] width 128 height 22
click at [326, 140] on div "2025 Offers 43" at bounding box center [390, 148] width 128 height 22
click at [334, 145] on span "2025 Offers" at bounding box center [380, 148] width 92 height 11
click at [652, 121] on input "search" at bounding box center [597, 118] width 109 height 16
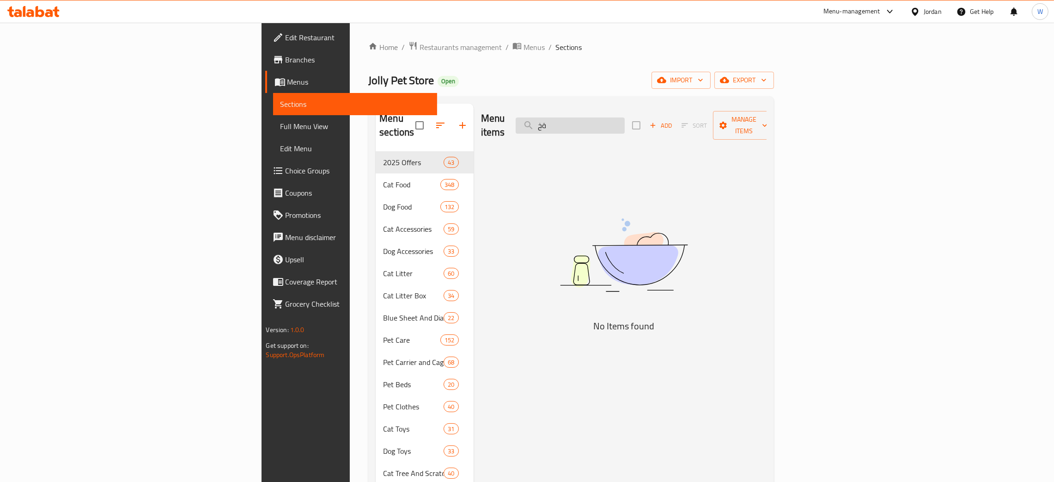
type input "ة"
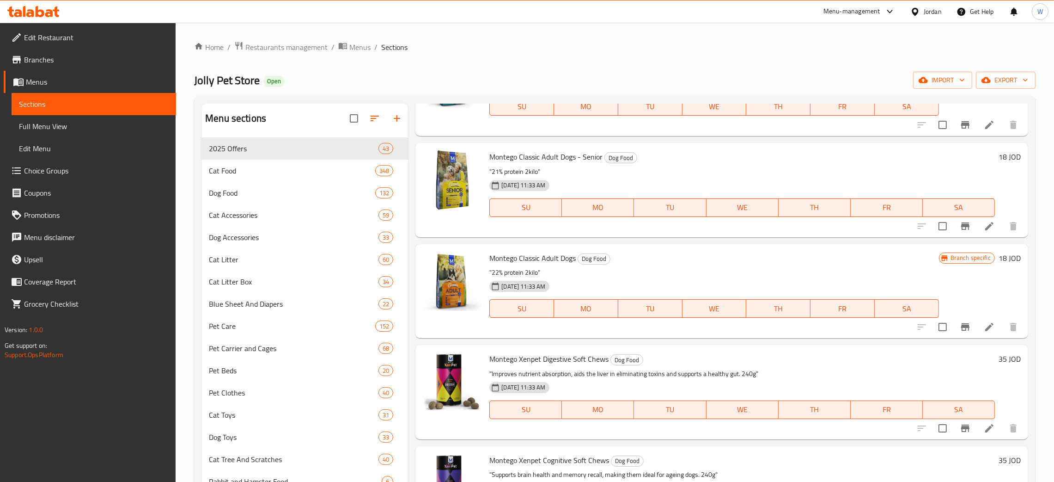
scroll to position [6461, 0]
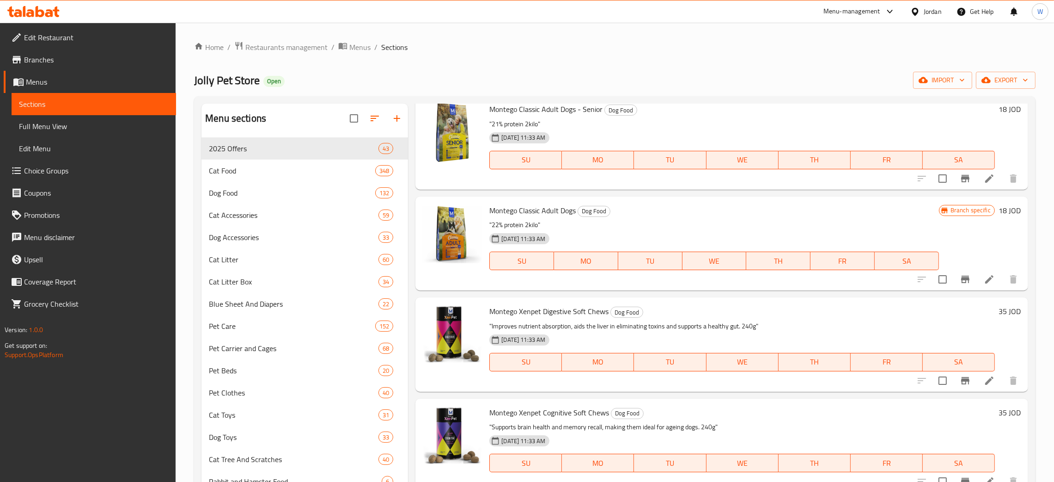
type input "mon"
click at [999, 309] on h6 "35 JOD" at bounding box center [1010, 311] width 22 height 13
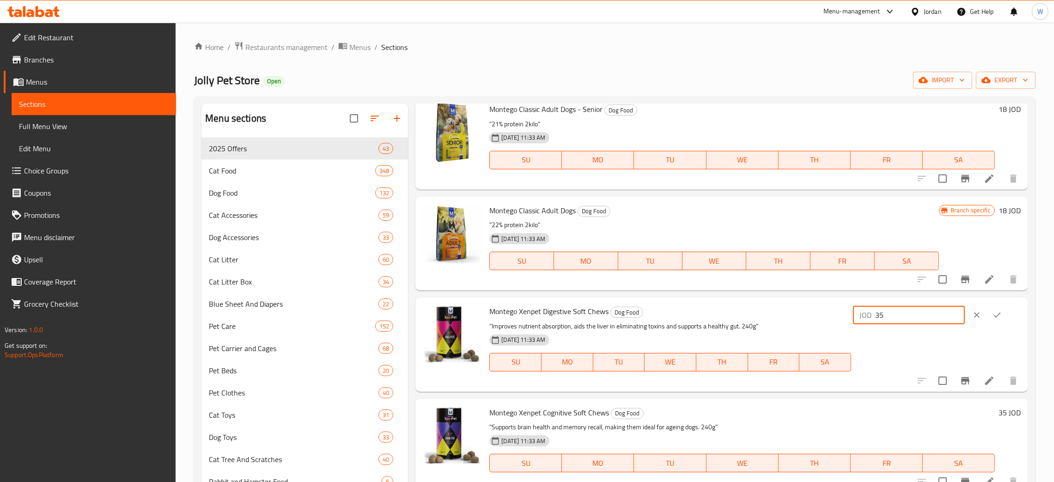
drag, startPoint x: 910, startPoint y: 312, endPoint x: 845, endPoint y: 313, distance: 64.7
click at [851, 313] on div "Montego Xenpet Digestive Soft Chews Dog Food "Improves nutrient absorption, aid…" at bounding box center [755, 344] width 539 height 86
type input "6.5"
click at [995, 310] on icon "ok" at bounding box center [997, 314] width 9 height 9
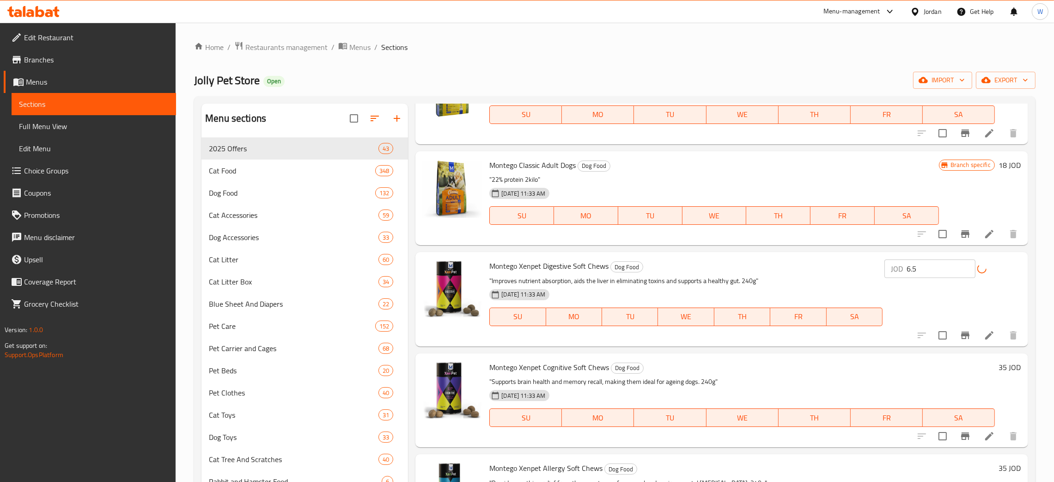
scroll to position [6530, 0]
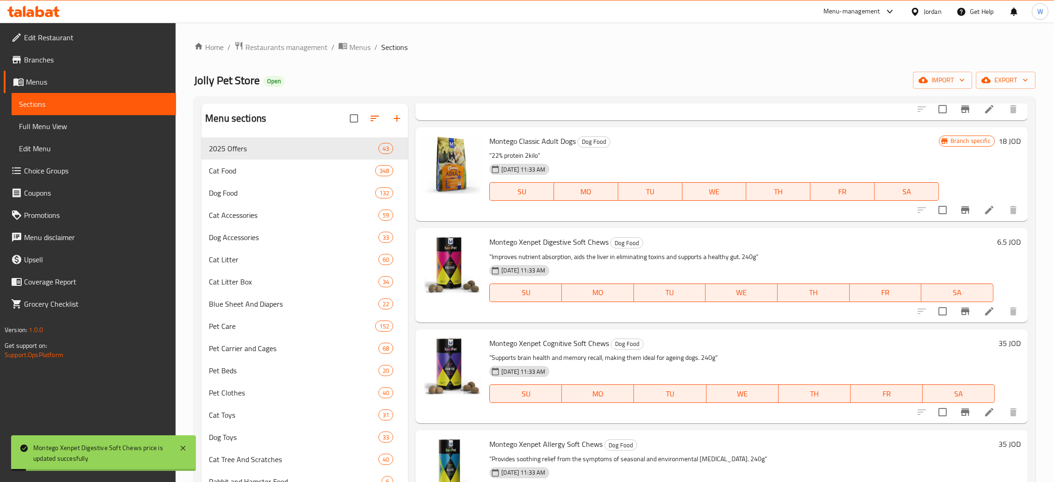
click at [999, 345] on h6 "35 JOD" at bounding box center [1010, 342] width 22 height 13
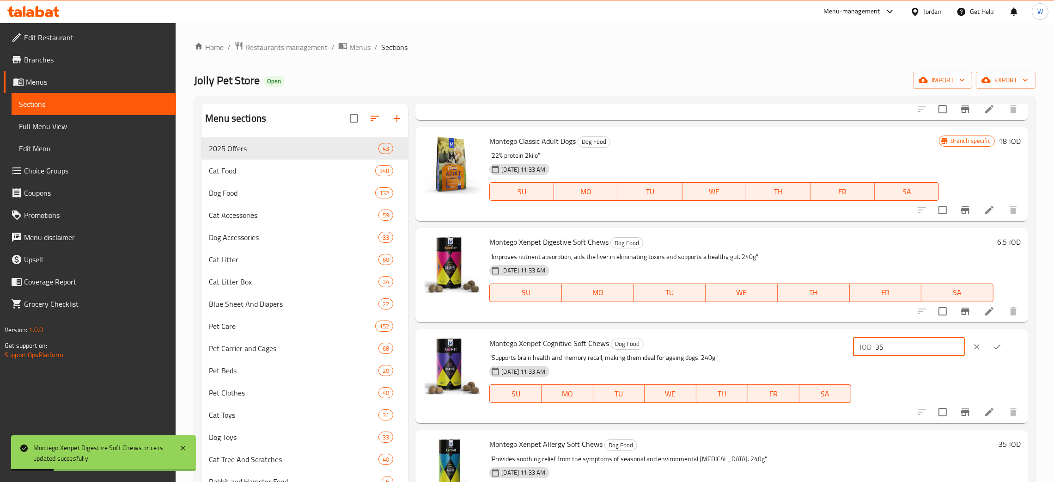
drag, startPoint x: 898, startPoint y: 352, endPoint x: 863, endPoint y: 354, distance: 34.7
click at [864, 354] on div "JOD 35 ​" at bounding box center [936, 375] width 170 height 79
type input "6.5"
click at [996, 351] on button "ok" at bounding box center [997, 346] width 20 height 20
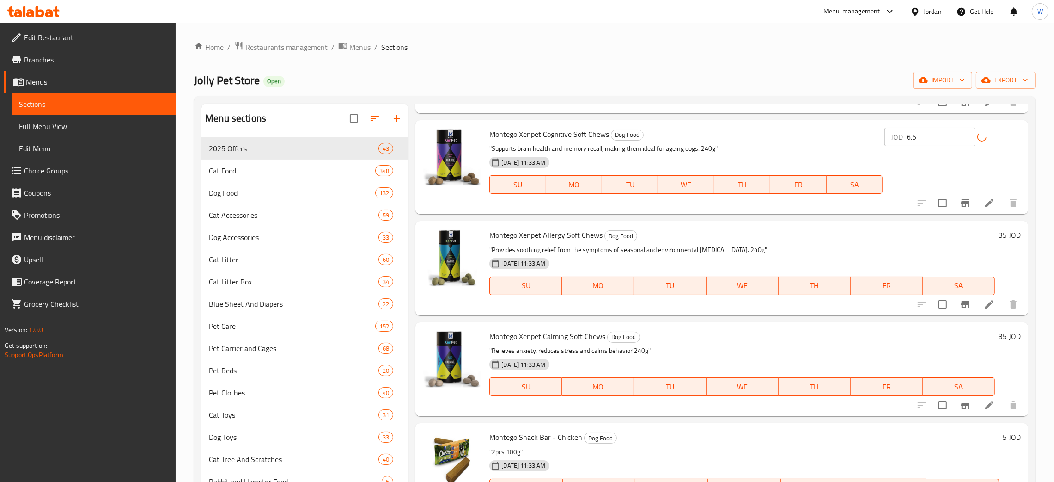
scroll to position [6668, 0]
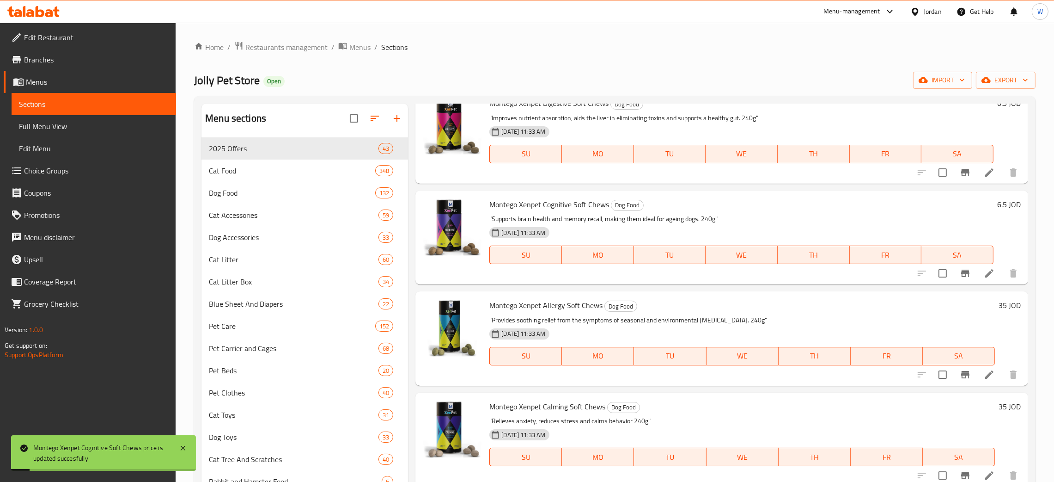
click at [999, 301] on h6 "35 JOD" at bounding box center [1010, 305] width 22 height 13
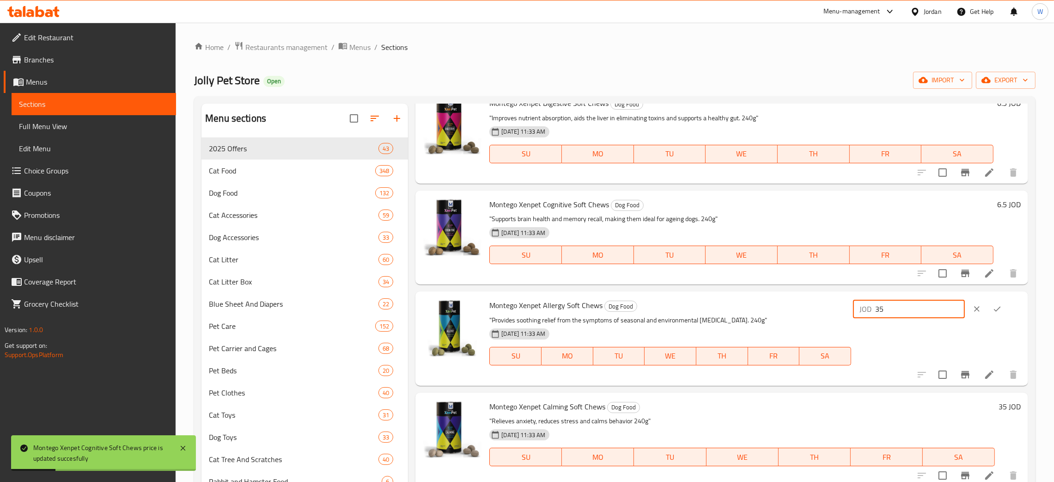
drag, startPoint x: 846, startPoint y: 299, endPoint x: 759, endPoint y: 302, distance: 87.4
click at [766, 299] on div "Montego Xenpet Allergy Soft Chews Dog Food "Provides soothing relief from the s…" at bounding box center [755, 338] width 539 height 86
type input "6.5"
click at [996, 308] on icon "ok" at bounding box center [997, 308] width 9 height 9
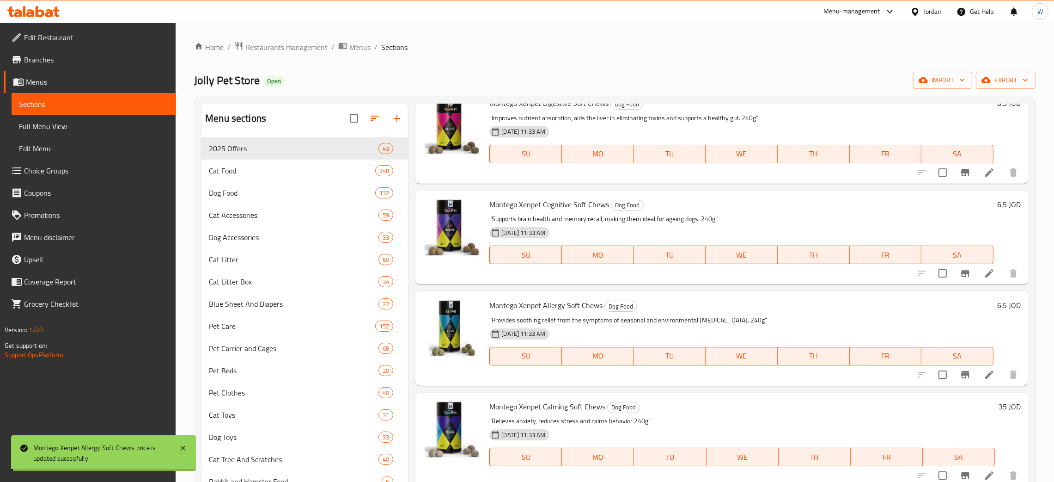
scroll to position [6738, 0]
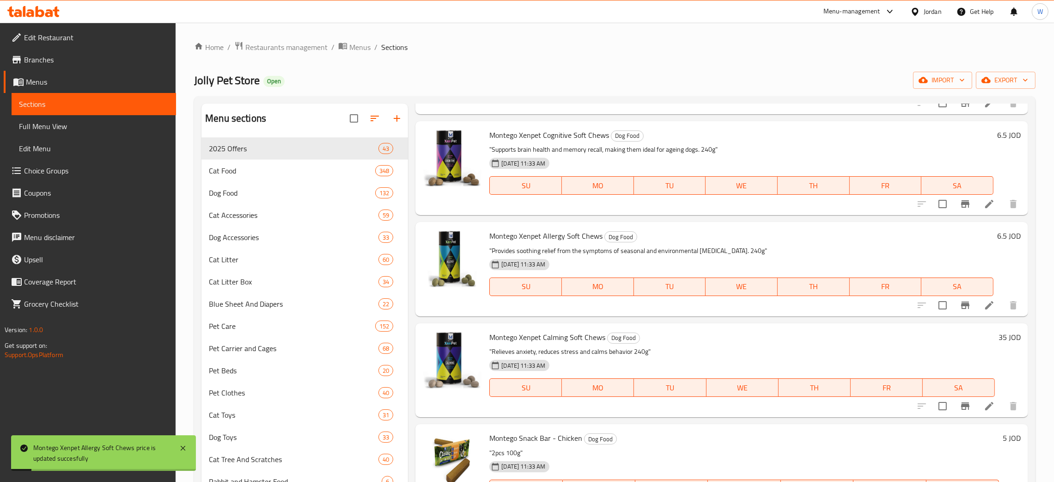
click at [999, 334] on h6 "35 JOD" at bounding box center [1010, 336] width 22 height 13
click at [728, 339] on div "Montego Xenpet Calming Soft Chews Dog Food "Relieves anxiety, reduces stress an…" at bounding box center [755, 370] width 539 height 86
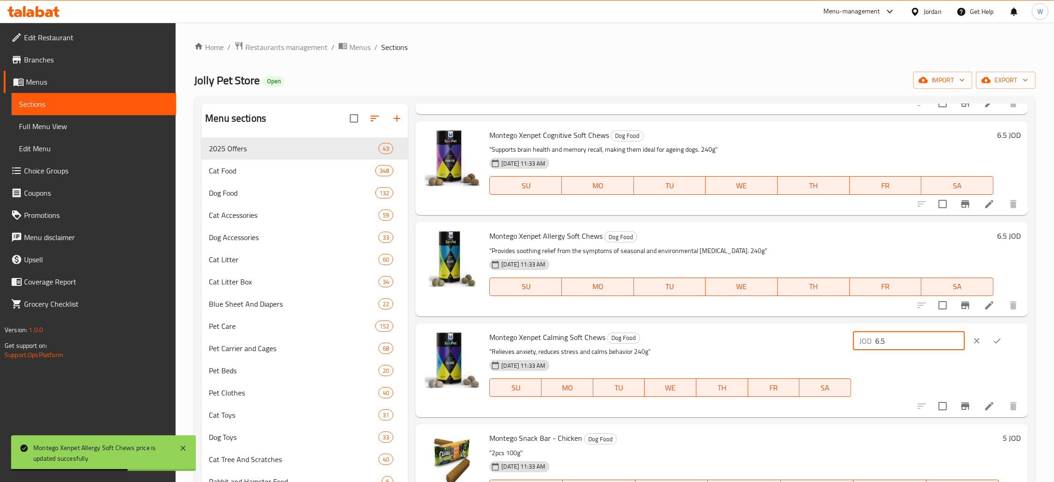
type input "6.5"
click at [997, 338] on icon "ok" at bounding box center [997, 340] width 9 height 9
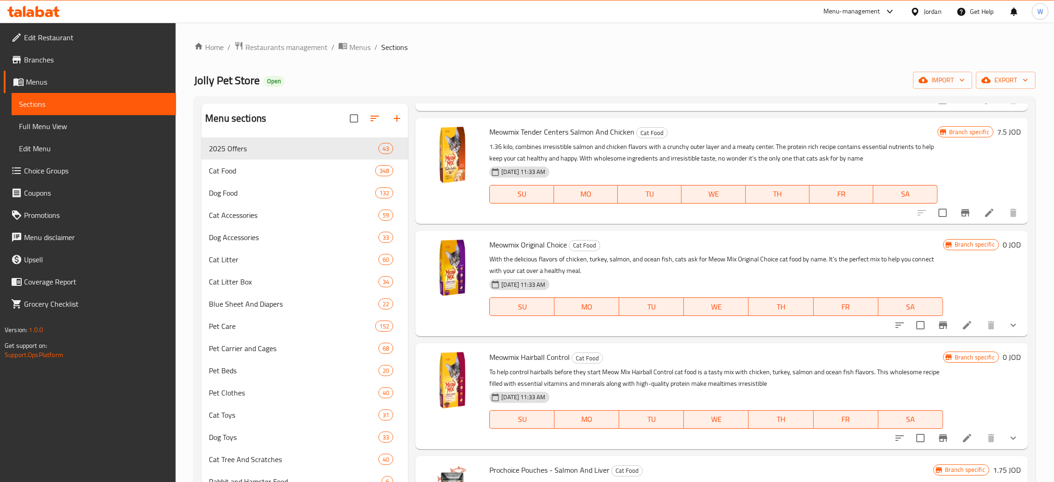
scroll to position [0, 0]
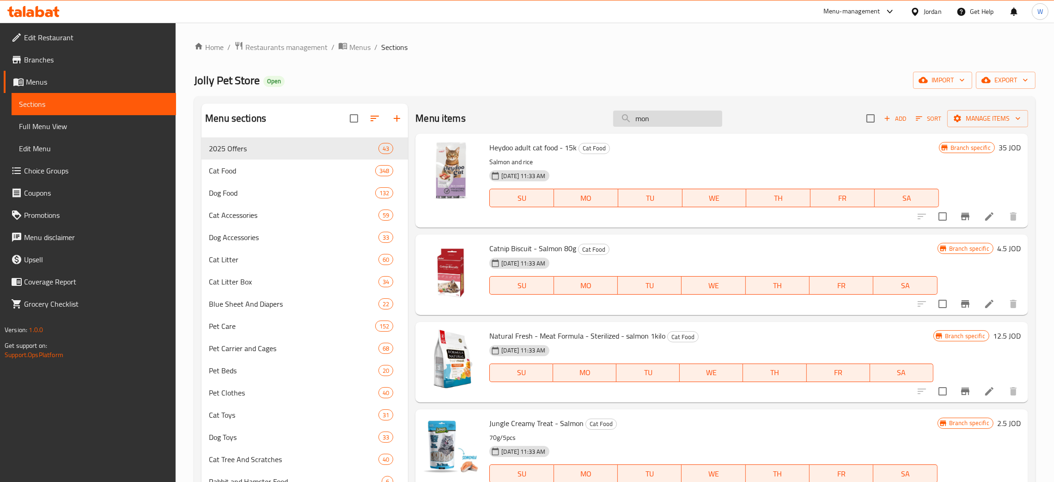
click at [658, 116] on input "mon" at bounding box center [667, 118] width 109 height 16
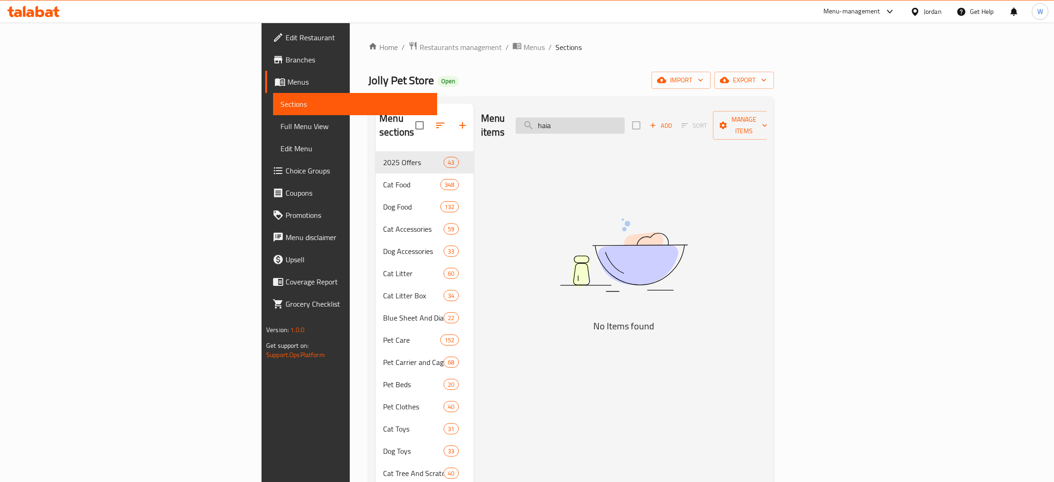
click at [625, 119] on input "haia" at bounding box center [570, 125] width 109 height 16
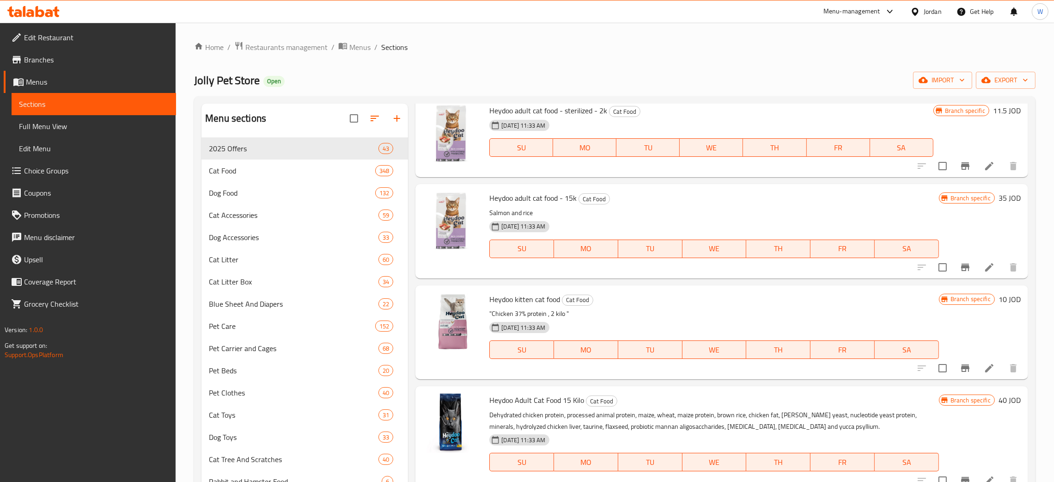
scroll to position [139, 0]
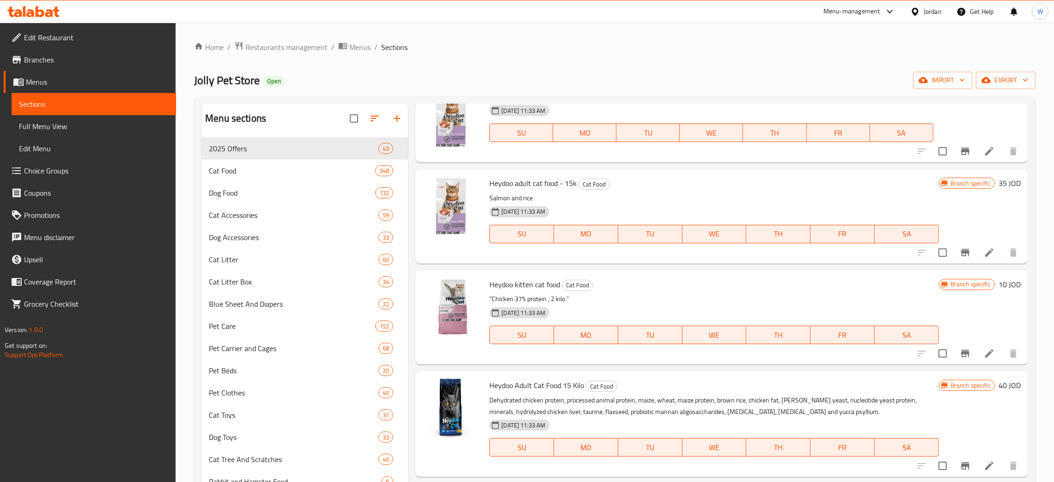
type input "[PERSON_NAME]"
click at [961, 354] on icon "Branch-specific-item" at bounding box center [965, 352] width 8 height 7
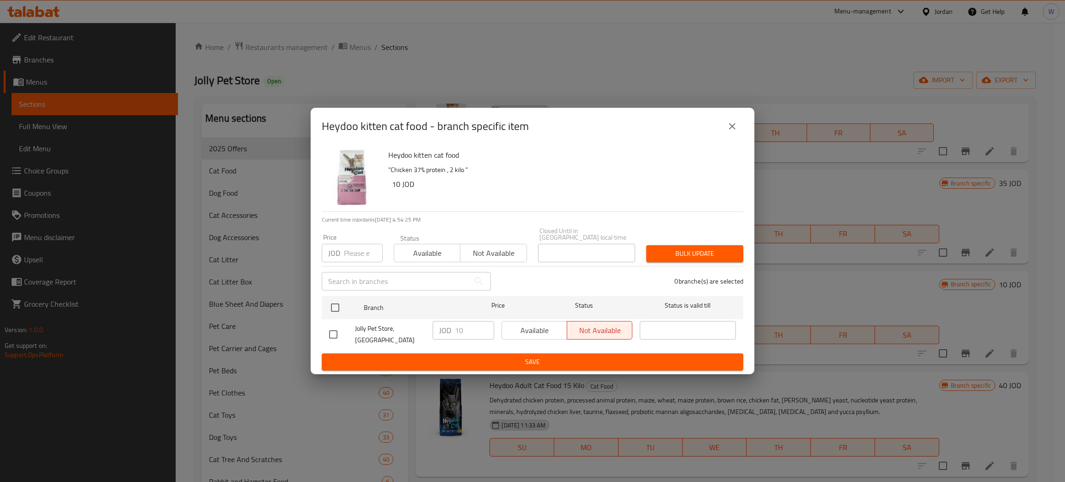
click at [736, 132] on icon "close" at bounding box center [732, 126] width 11 height 11
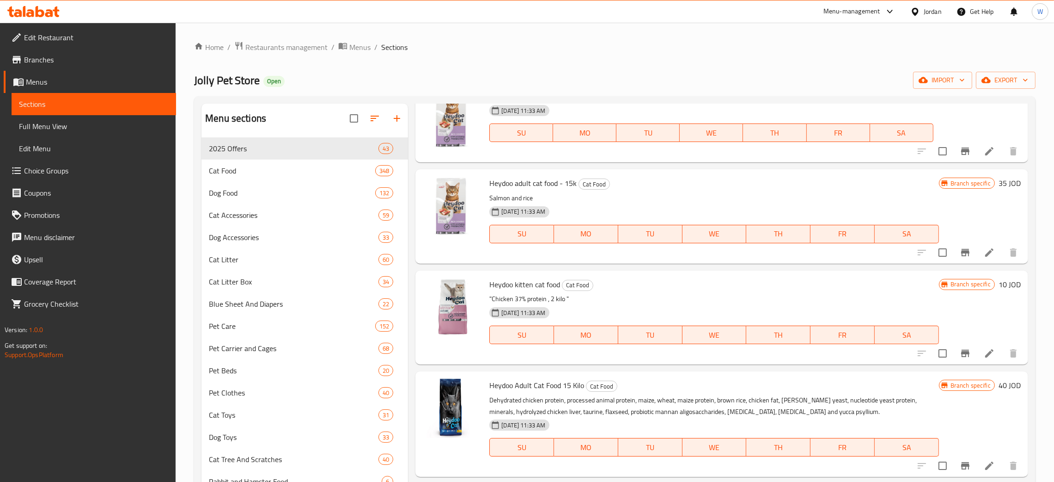
click at [999, 279] on h6 "10 JOD" at bounding box center [1010, 284] width 22 height 13
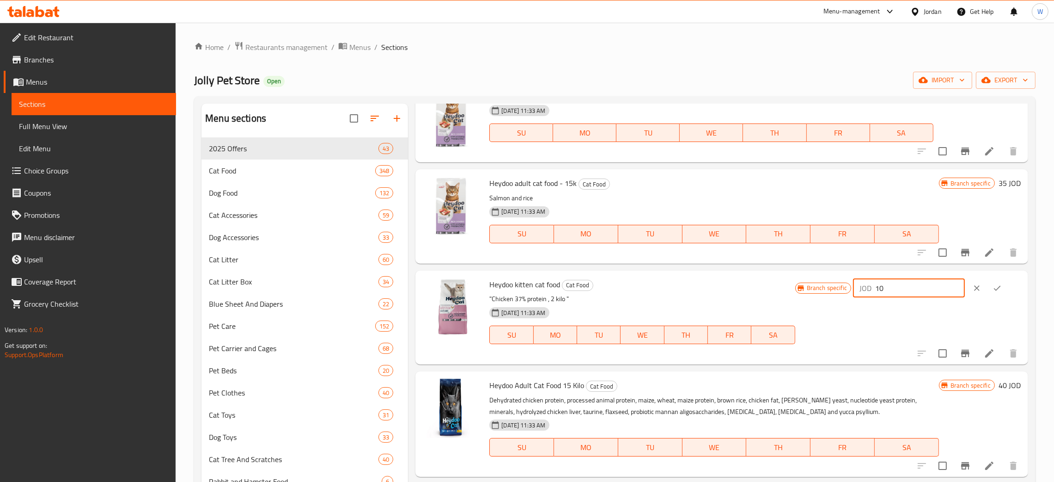
drag, startPoint x: 903, startPoint y: 294, endPoint x: 825, endPoint y: 291, distance: 77.7
click at [827, 291] on div "Branch specific JOD 10 ​" at bounding box center [908, 288] width 226 height 20
type input "12.5"
click at [999, 285] on button "ok" at bounding box center [997, 288] width 20 height 20
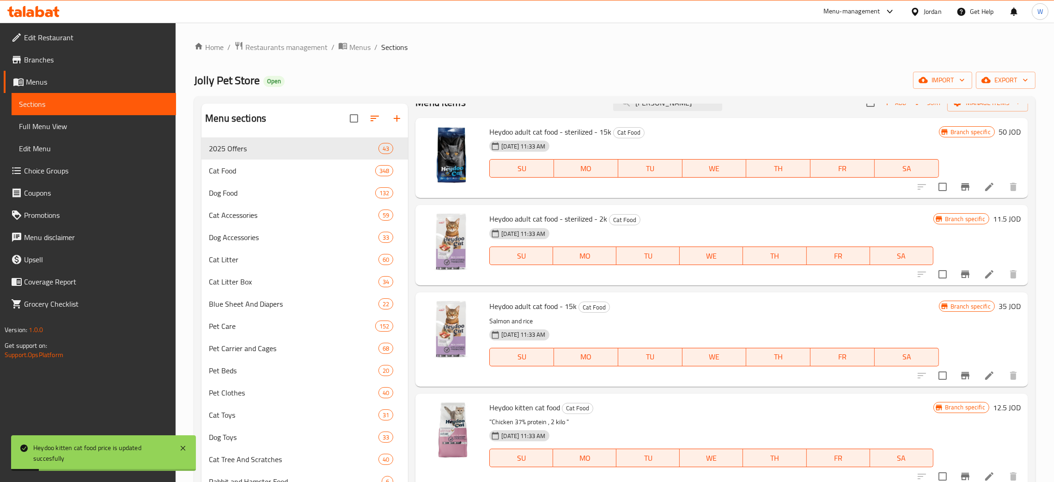
scroll to position [0, 0]
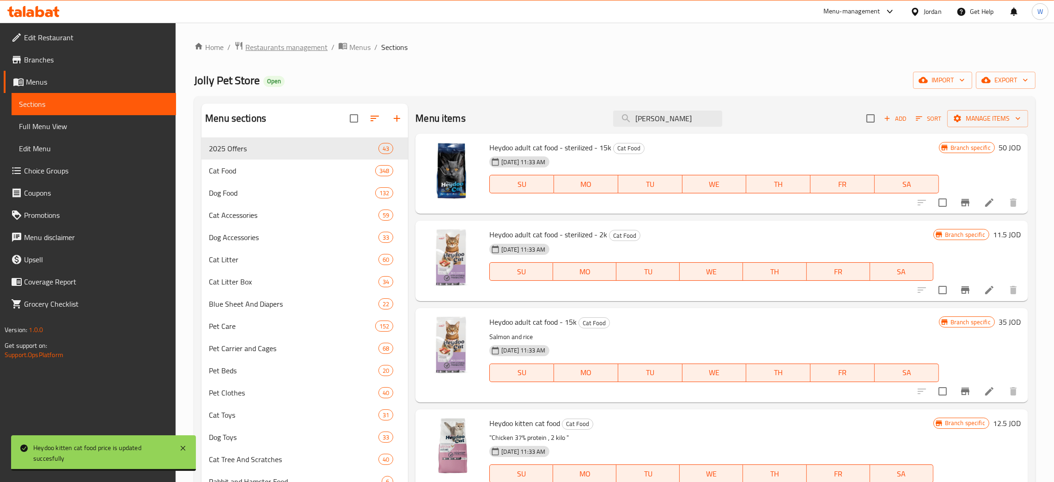
click at [295, 43] on span "Restaurants management" at bounding box center [286, 47] width 82 height 11
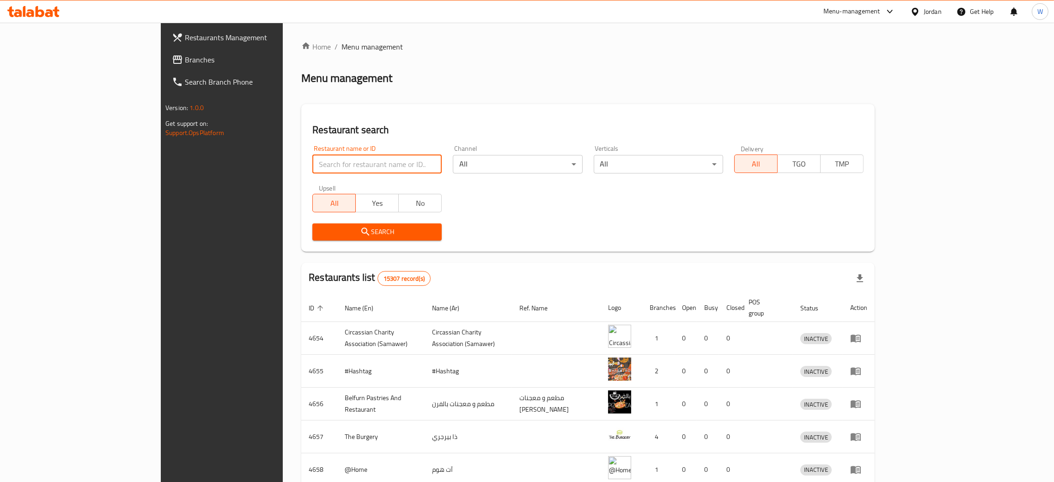
click at [312, 166] on input "search" at bounding box center [376, 164] width 129 height 18
type input "t"
click button "Search" at bounding box center [376, 231] width 129 height 17
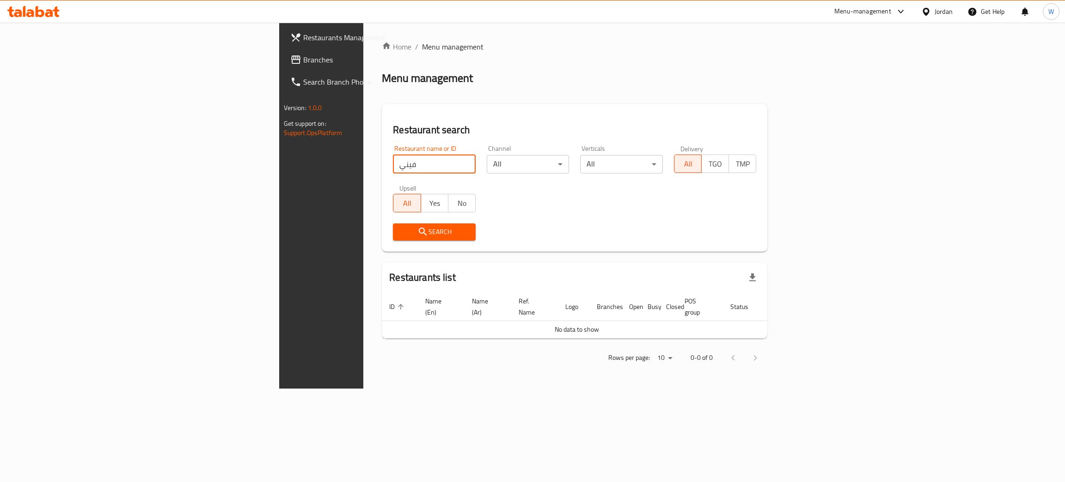
click button "Search" at bounding box center [434, 231] width 83 height 17
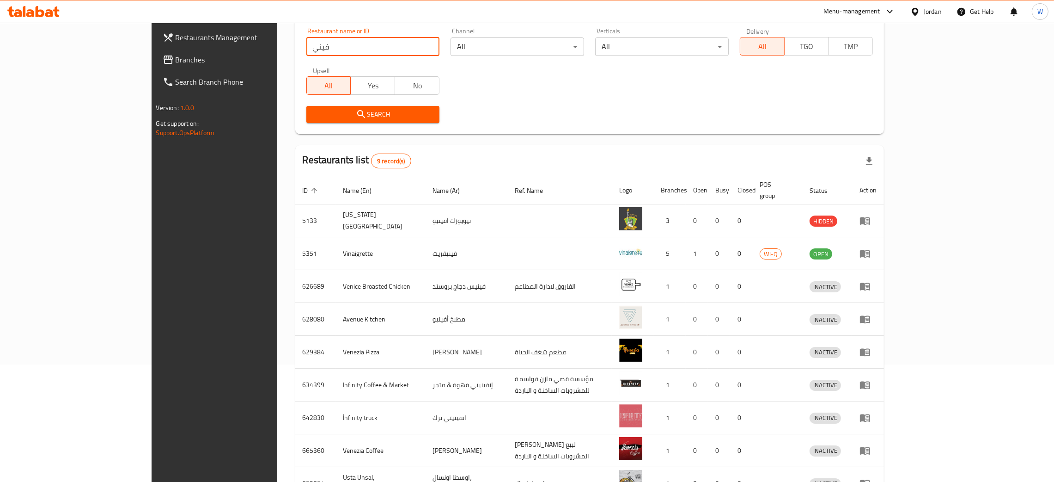
scroll to position [38, 0]
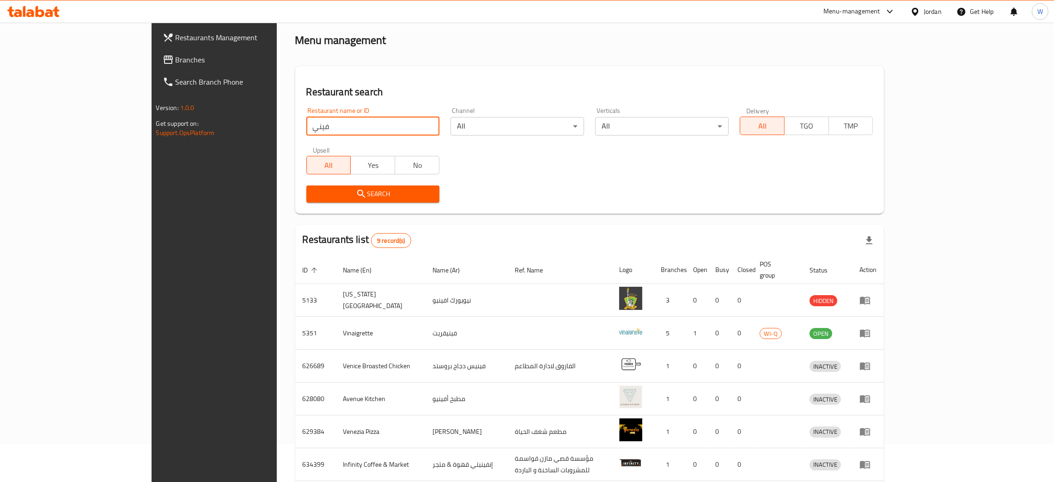
drag, startPoint x: 256, startPoint y: 124, endPoint x: 93, endPoint y: 123, distance: 163.1
click at [152, 123] on div "Restaurants Management Branches Search Branch Phone Version: 1.0.0 Get support …" at bounding box center [527, 307] width 751 height 644
type input "ح"
type input "Phoenix Pet Shop"
click at [314, 194] on span "Search" at bounding box center [373, 194] width 119 height 12
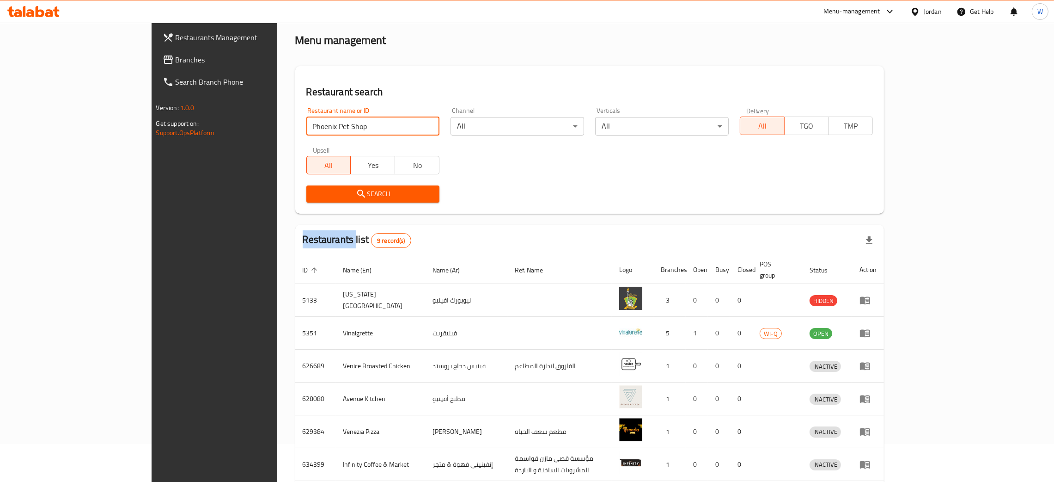
click at [312, 194] on div at bounding box center [527, 241] width 1054 height 482
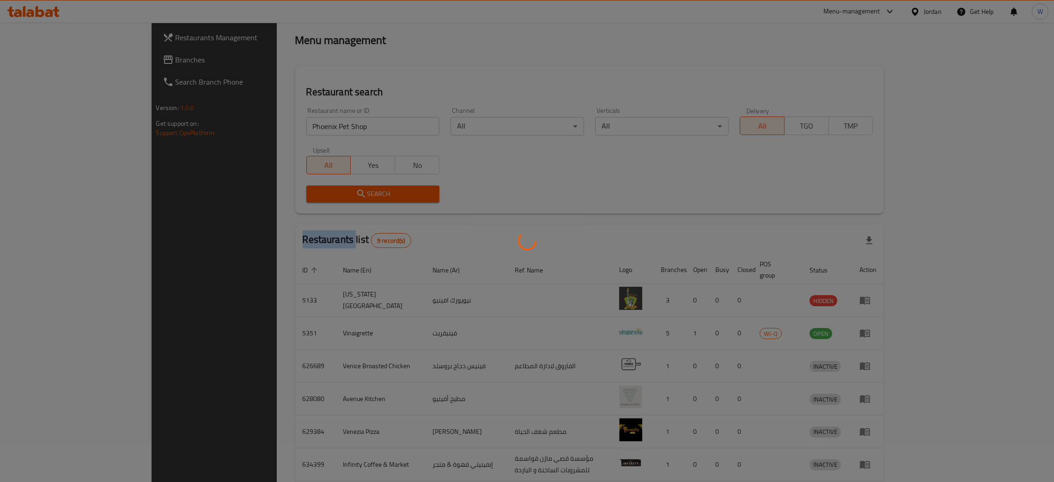
scroll to position [0, 0]
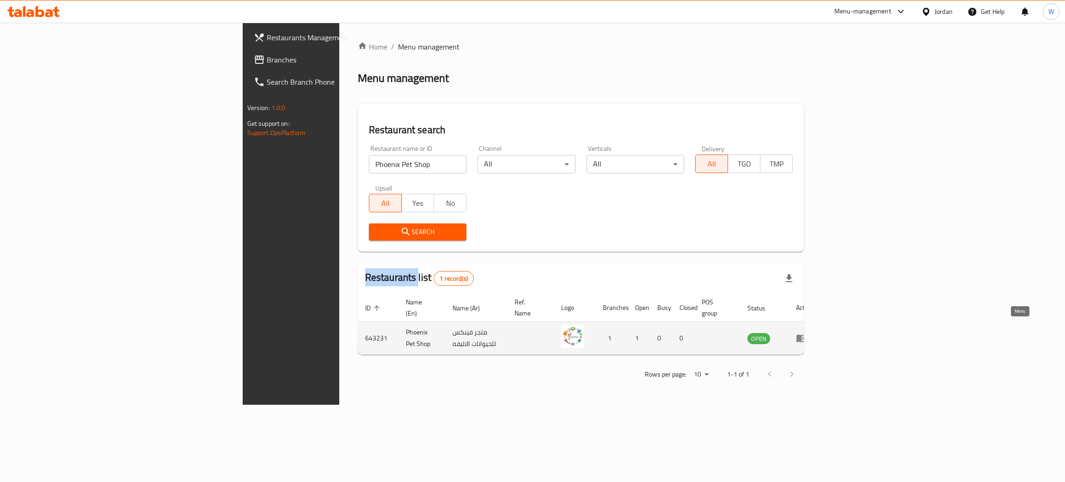
click at [805, 336] on icon "enhanced table" at bounding box center [803, 338] width 3 height 4
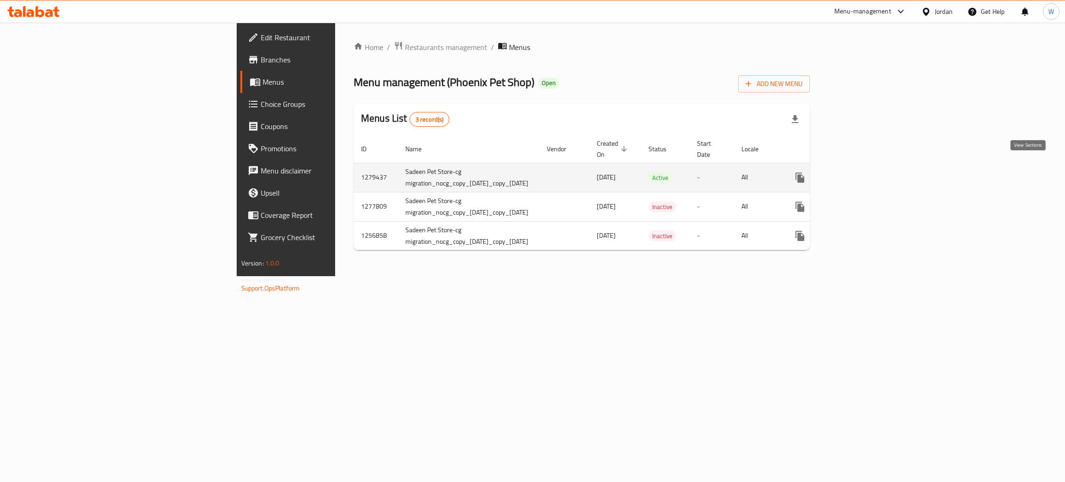
click at [872, 172] on icon "enhanced table" at bounding box center [866, 177] width 11 height 11
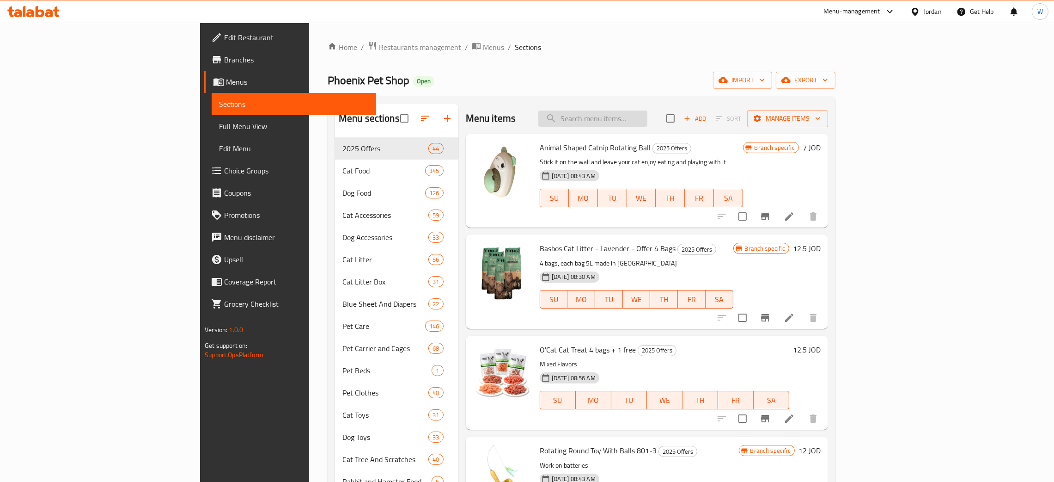
click at [647, 119] on input "search" at bounding box center [592, 118] width 109 height 16
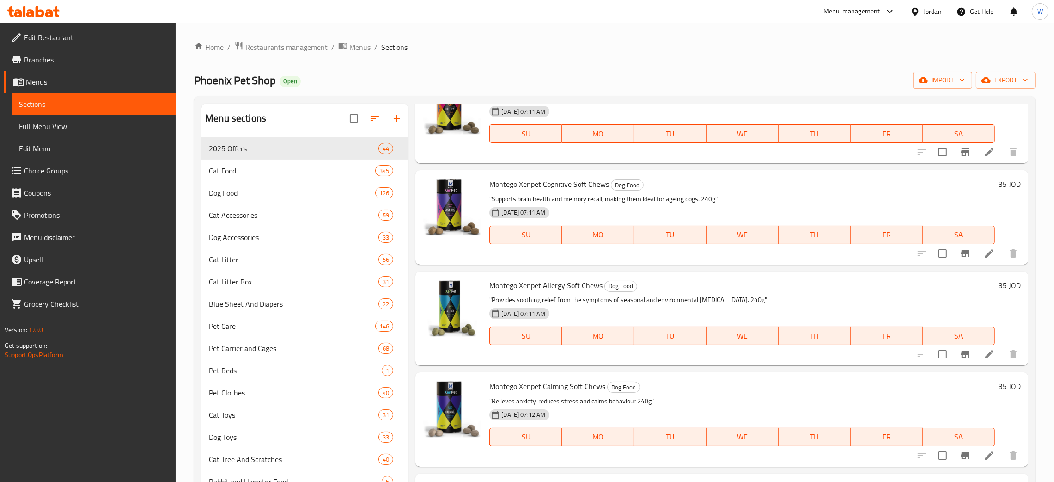
scroll to position [6892, 0]
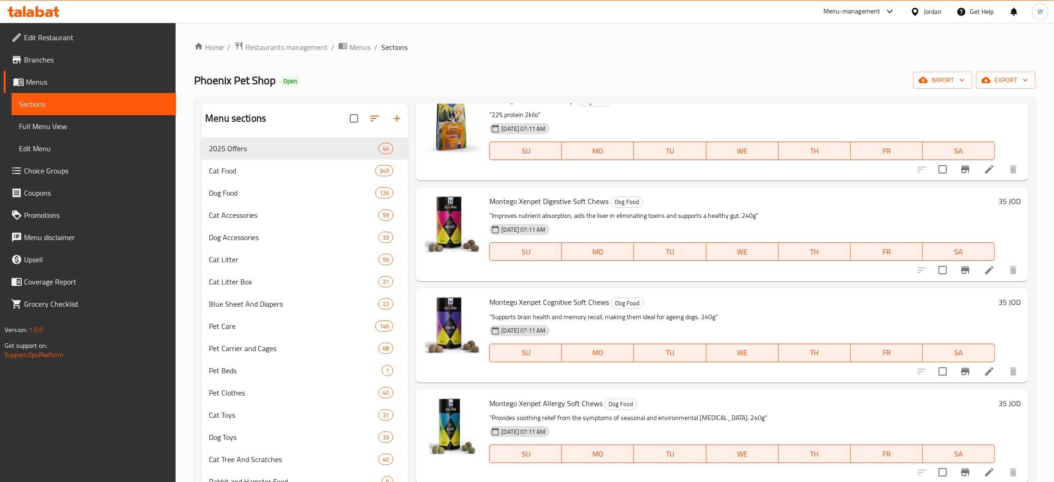
type input "mon"
click at [999, 202] on h6 "35 JOD" at bounding box center [1010, 201] width 22 height 13
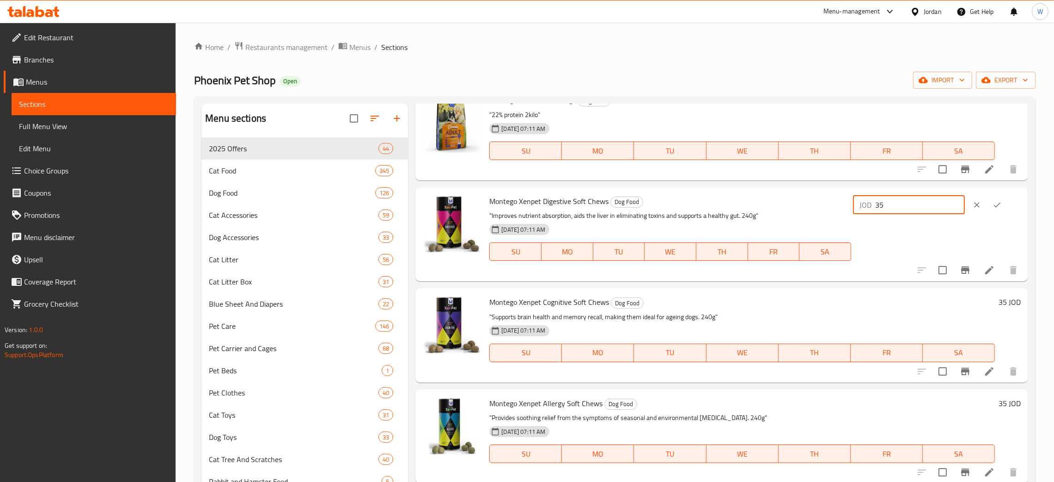
drag, startPoint x: 914, startPoint y: 205, endPoint x: 772, endPoint y: 219, distance: 142.6
click at [817, 214] on div "Montego Xenpet Digestive Soft Chews Dog Food "Improves nutrient absorption, aid…" at bounding box center [755, 234] width 539 height 86
type input "6.5"
click at [995, 202] on icon "ok" at bounding box center [997, 204] width 9 height 9
click at [999, 299] on h6 "35 JOD" at bounding box center [1010, 301] width 22 height 13
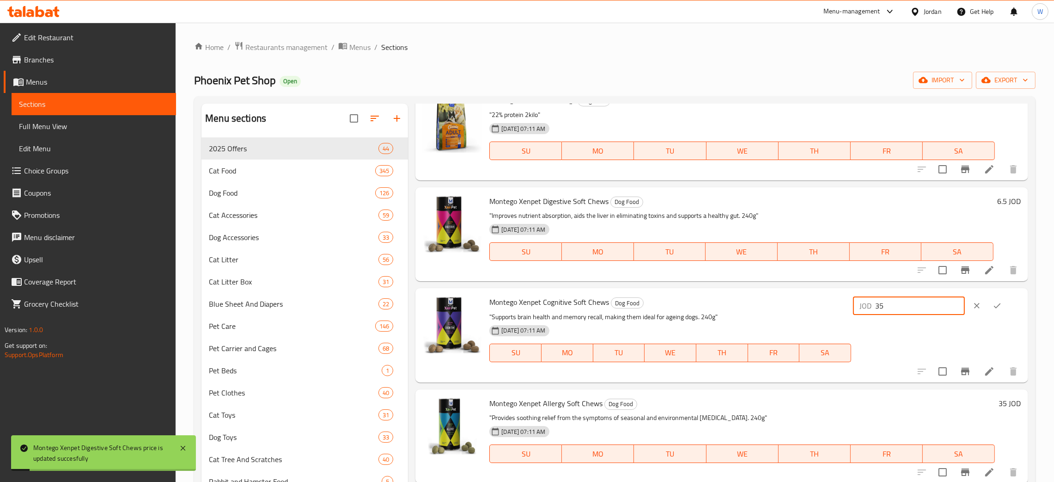
drag, startPoint x: 873, startPoint y: 305, endPoint x: 723, endPoint y: 287, distance: 150.4
click at [745, 288] on div "Montego Xenpet Cognitive Soft Chews Dog Food "Supports brain health and memory …" at bounding box center [721, 335] width 613 height 94
type input "6.5"
click at [993, 302] on icon "ok" at bounding box center [997, 305] width 9 height 9
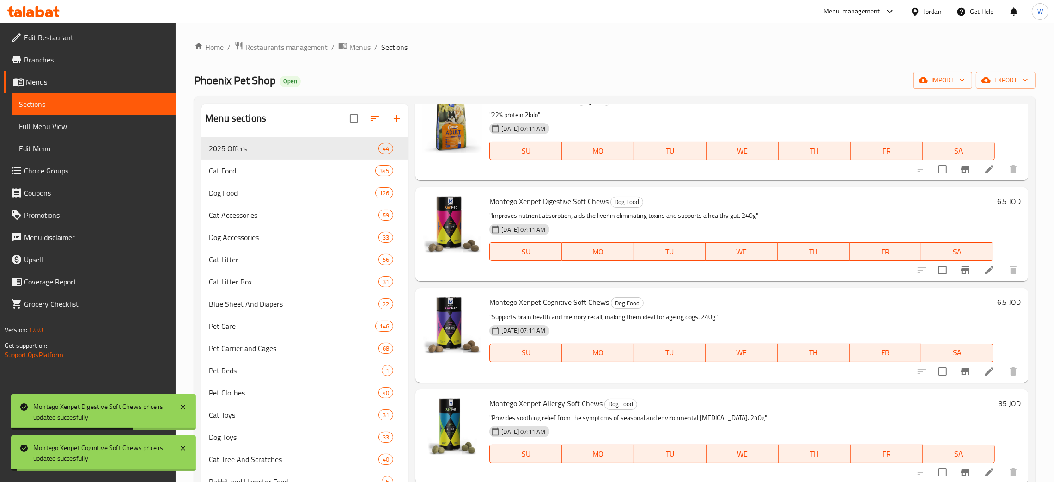
click at [999, 402] on h6 "35 JOD" at bounding box center [1010, 403] width 22 height 13
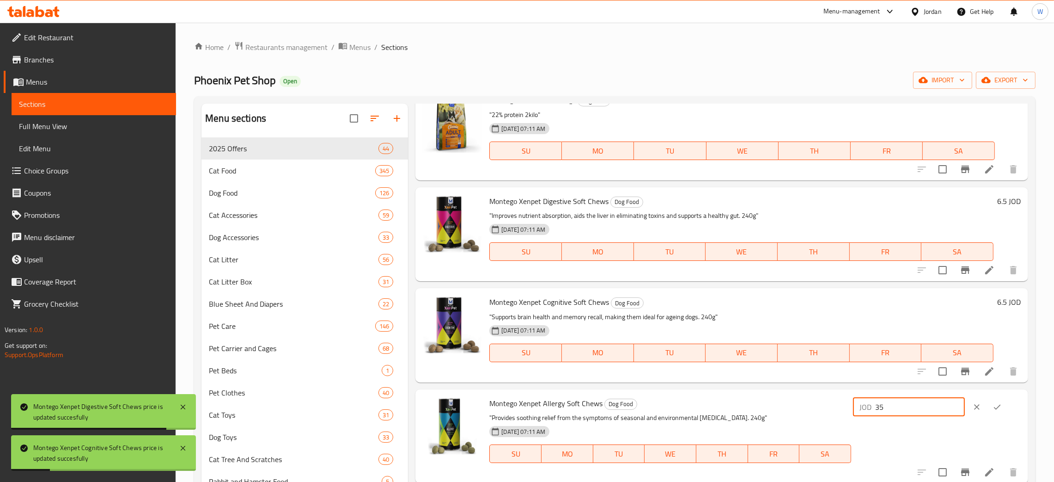
drag, startPoint x: 843, startPoint y: 408, endPoint x: 817, endPoint y: 408, distance: 26.3
click at [819, 408] on div "Montego Xenpet Allergy Soft Chews Dog Food "Provides soothing relief from the s…" at bounding box center [755, 436] width 539 height 86
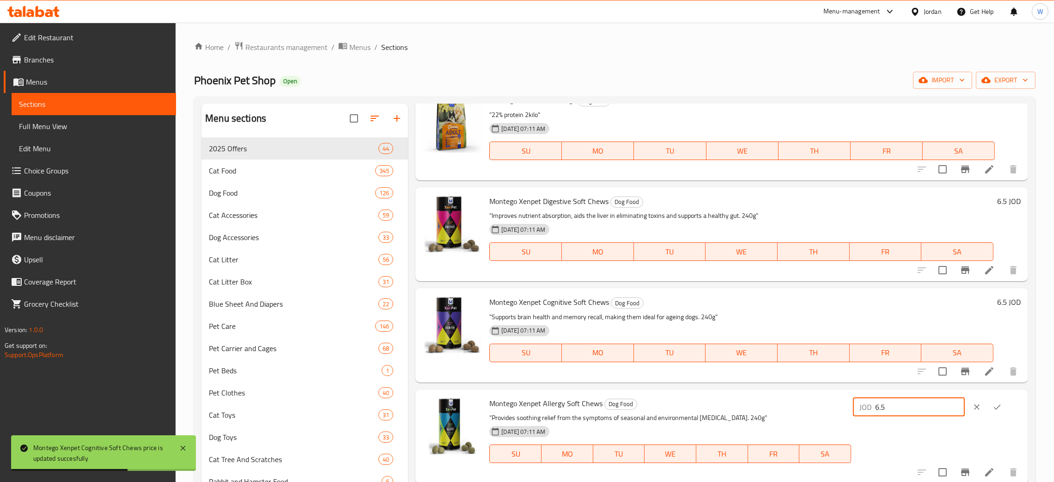
type input "6.5"
click at [993, 408] on icon "ok" at bounding box center [997, 406] width 9 height 9
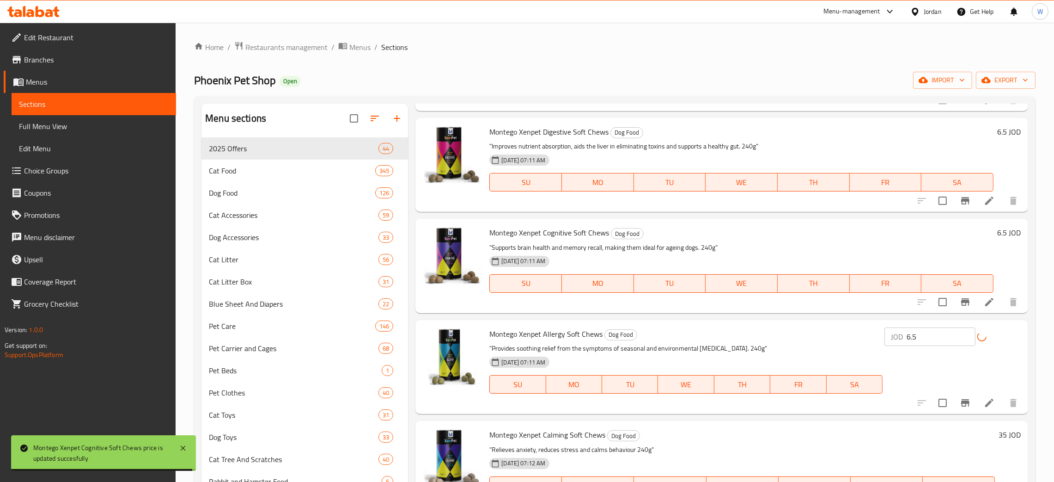
scroll to position [7030, 0]
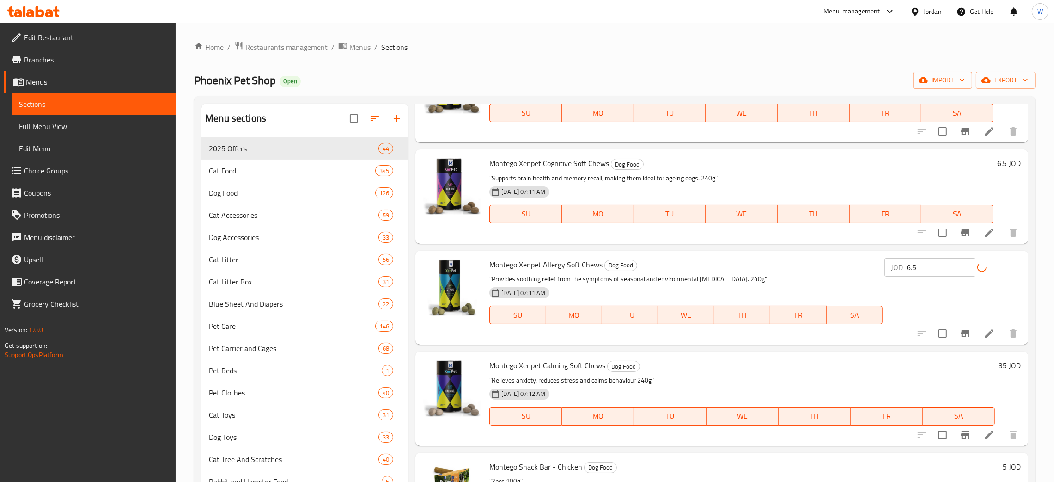
click at [999, 362] on h6 "35 JOD" at bounding box center [1010, 365] width 22 height 13
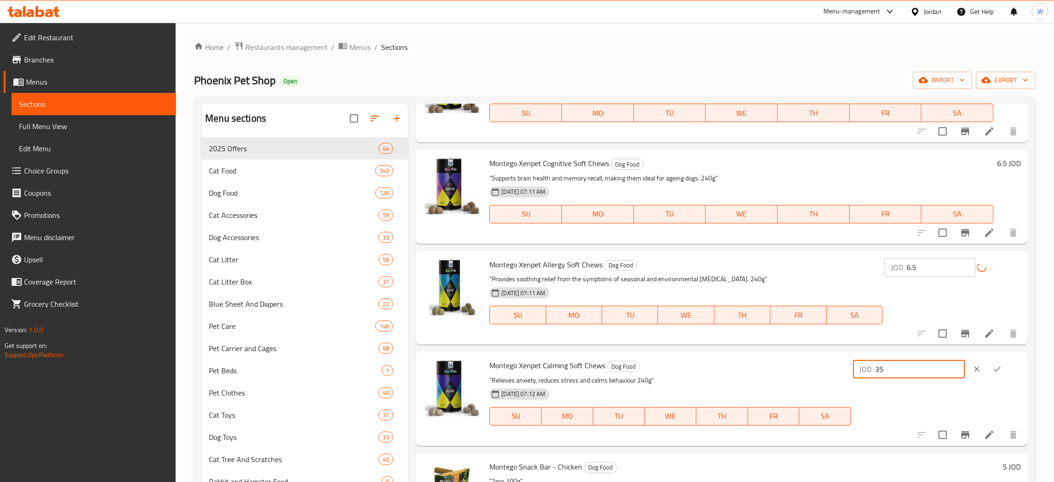
drag, startPoint x: 883, startPoint y: 370, endPoint x: 809, endPoint y: 376, distance: 74.6
click at [813, 376] on div "Montego Xenpet Calming Soft Chews Dog Food "Relieves anxiety, reduces stress an…" at bounding box center [755, 398] width 539 height 86
type input "6.5"
click at [994, 366] on icon "ok" at bounding box center [997, 368] width 7 height 5
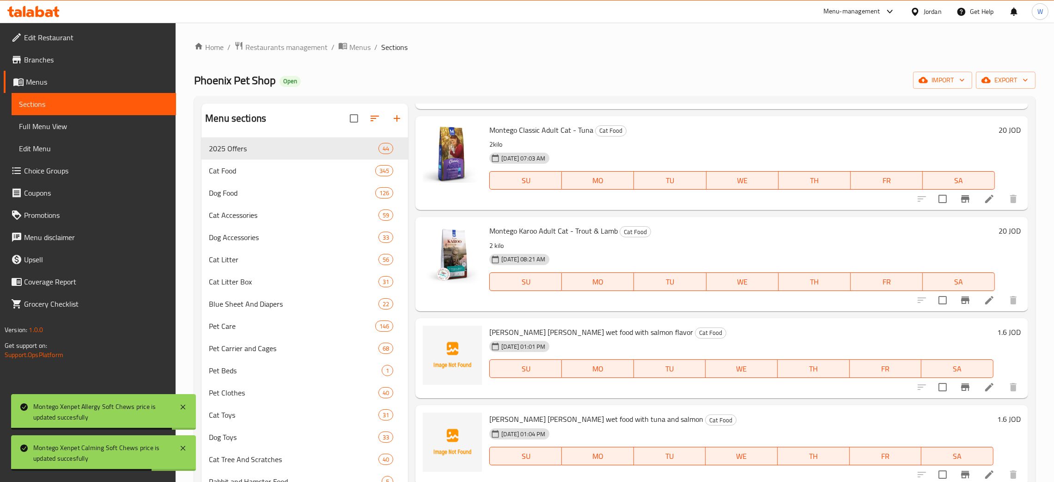
scroll to position [0, 0]
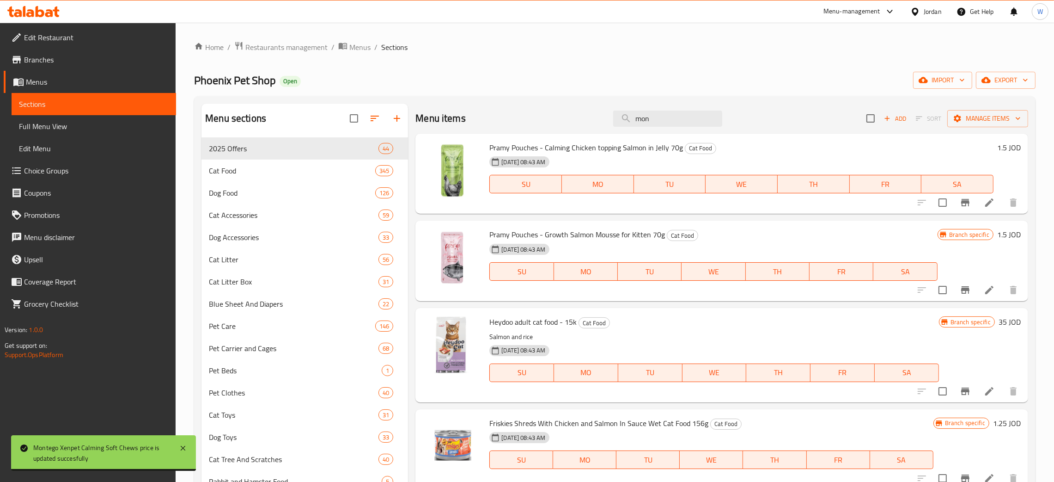
drag, startPoint x: 653, startPoint y: 119, endPoint x: 556, endPoint y: 126, distance: 98.3
click at [565, 124] on div "Menu items mon Add Sort Manage items" at bounding box center [721, 119] width 613 height 30
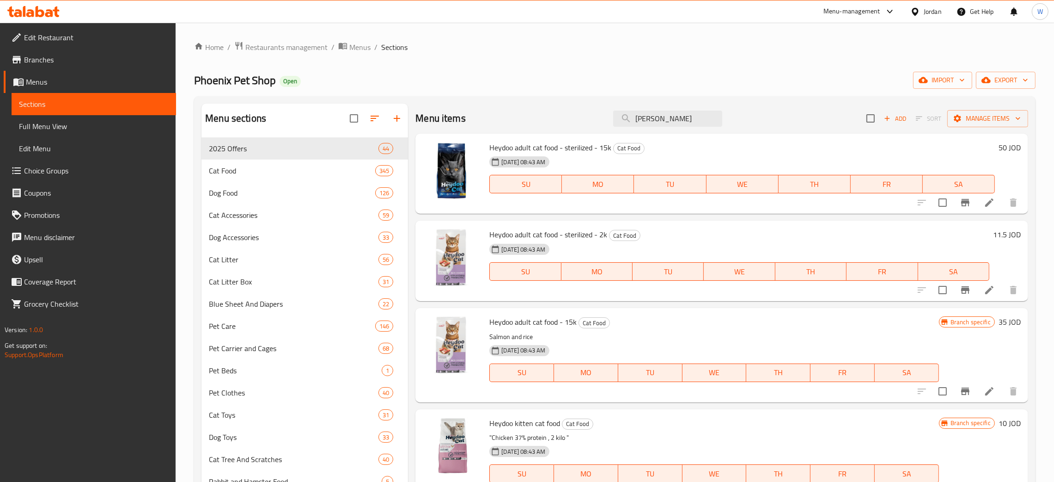
scroll to position [139, 0]
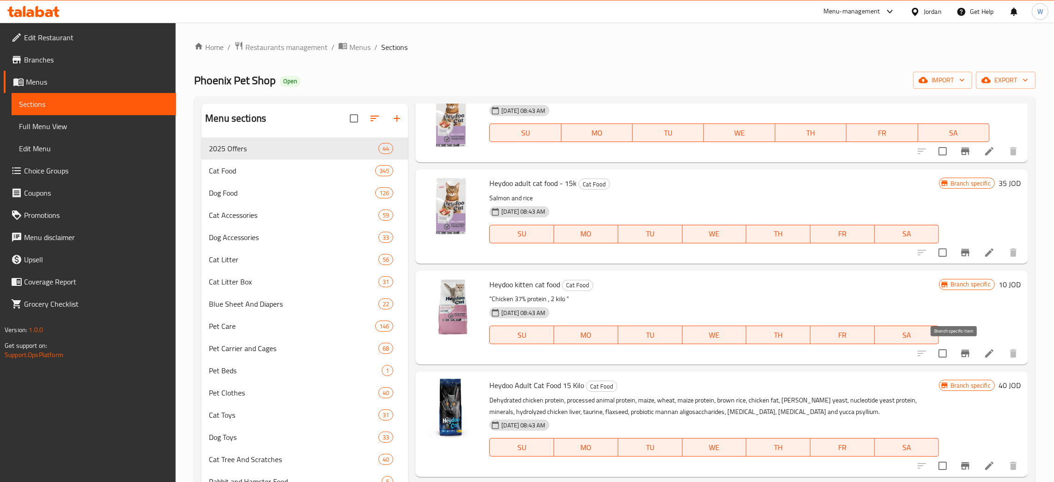
type input "[PERSON_NAME]"
click at [962, 354] on button "Branch-specific-item" at bounding box center [965, 353] width 22 height 22
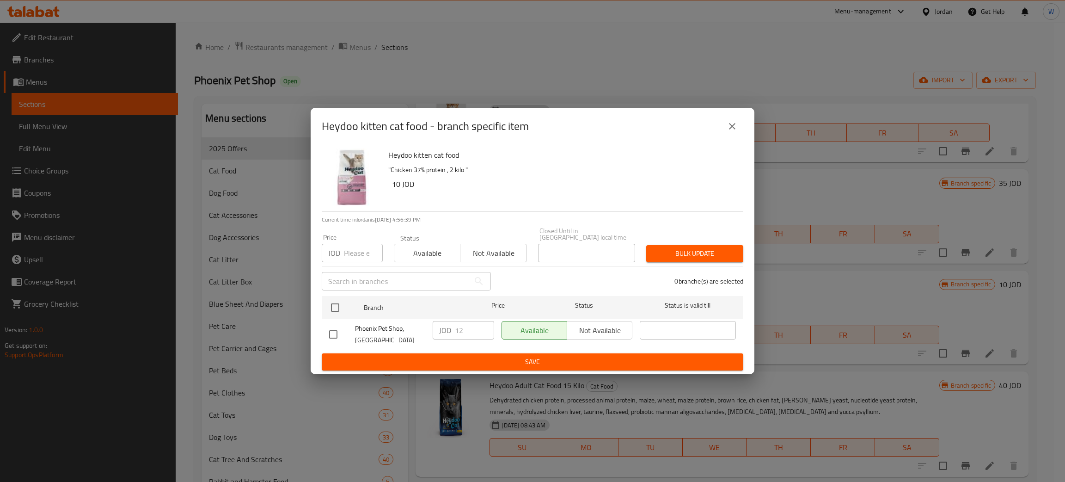
click at [330, 332] on input "checkbox" at bounding box center [333, 333] width 19 height 19
checkbox input "true"
click at [470, 331] on input "12" at bounding box center [474, 330] width 39 height 18
type input "12.5"
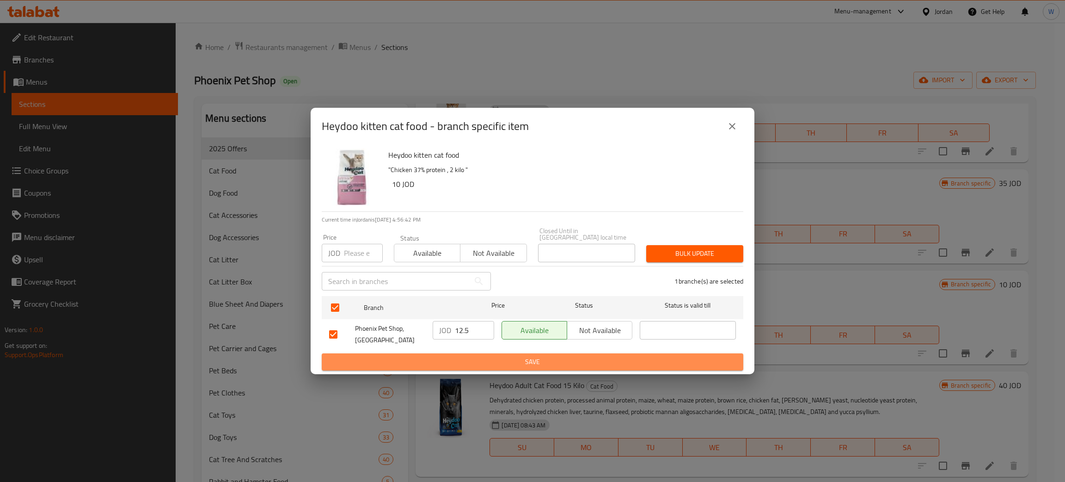
click at [606, 360] on span "Save" at bounding box center [532, 362] width 407 height 12
